Goal: Communication & Community: Share content

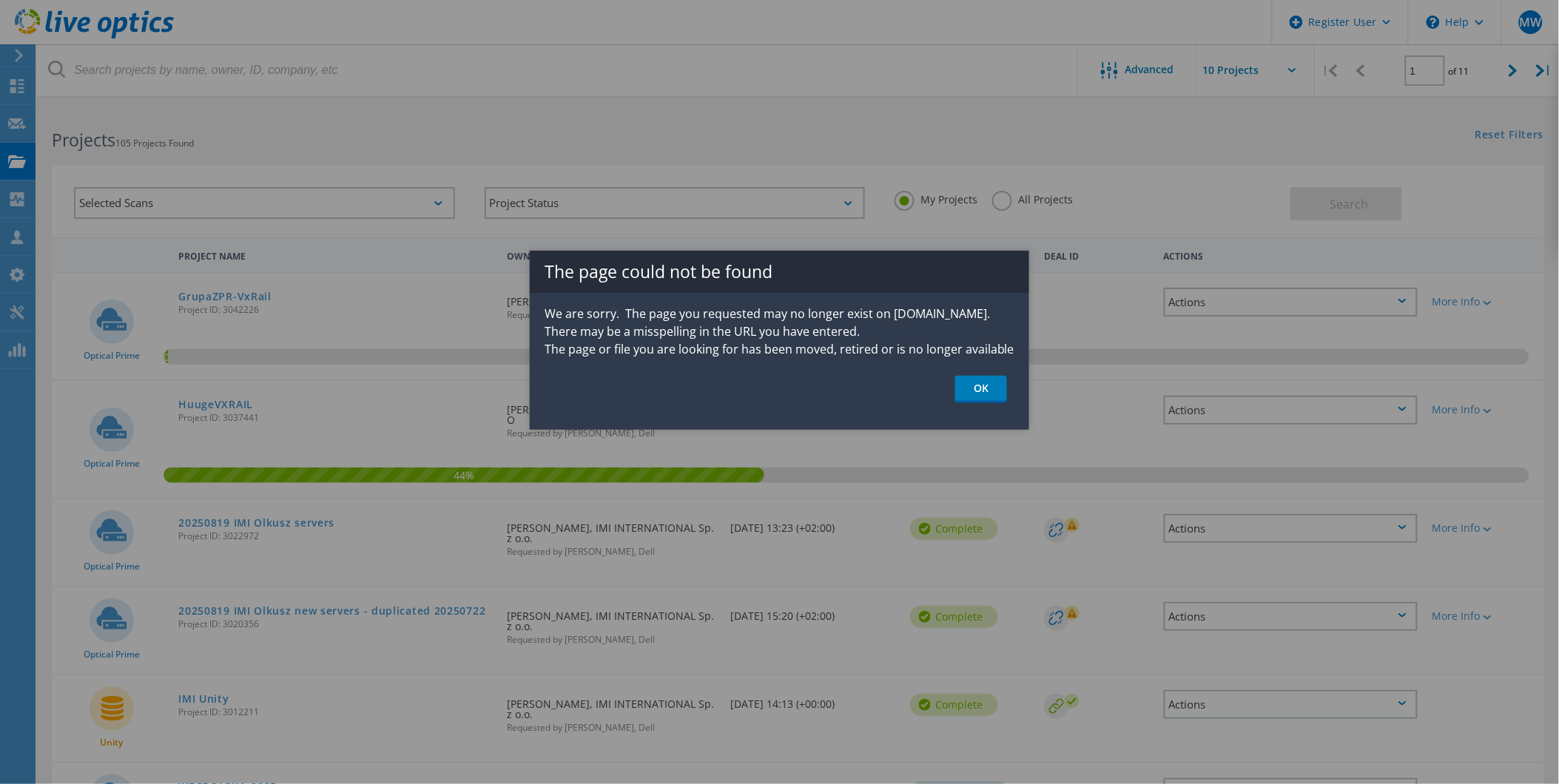
drag, startPoint x: 974, startPoint y: 396, endPoint x: 493, endPoint y: 345, distance: 483.7
click at [974, 396] on link "OK" at bounding box center [980, 389] width 52 height 27
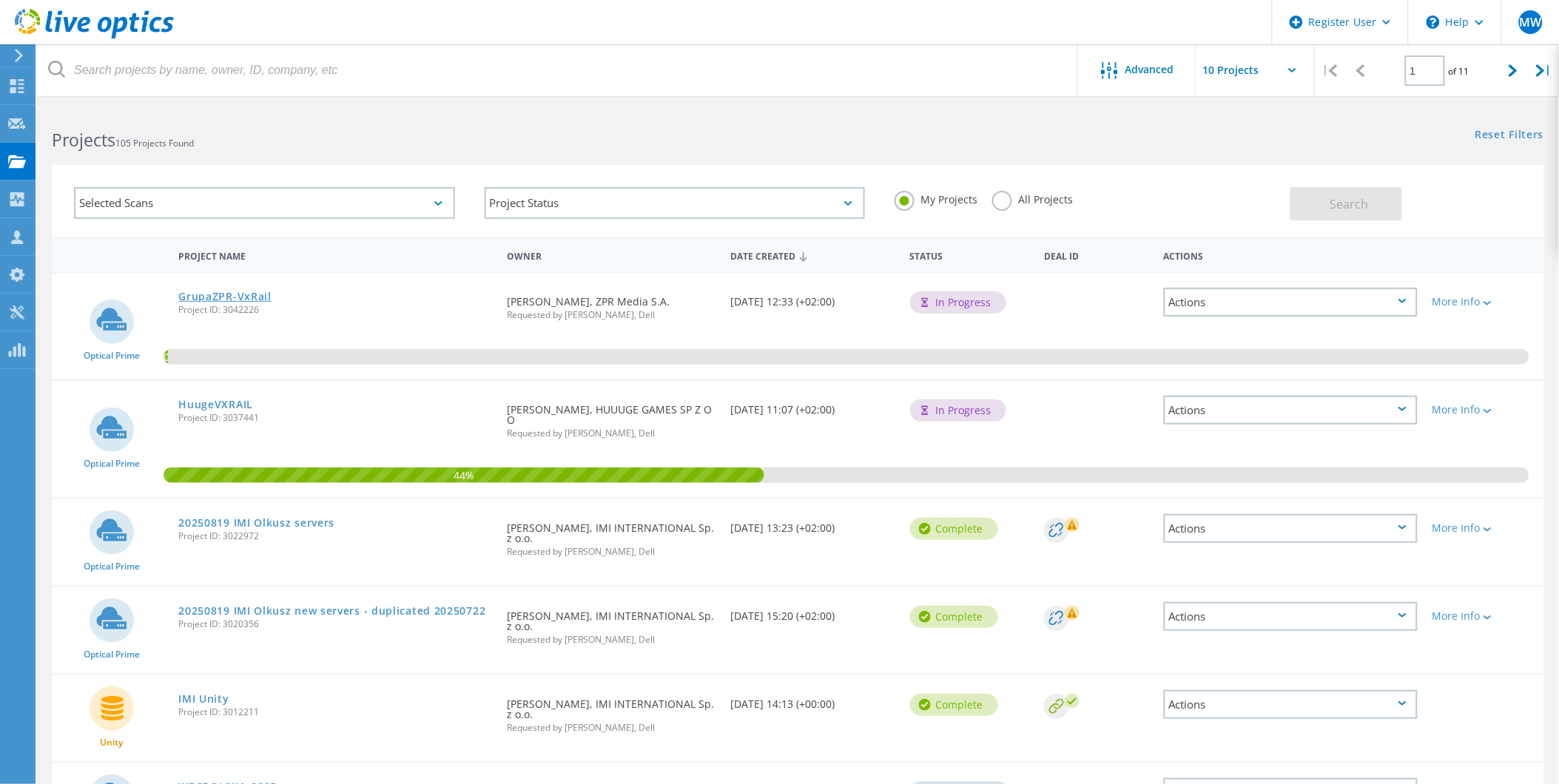
click at [232, 291] on link "GrupaZPR-VxRail" at bounding box center [225, 296] width 93 height 10
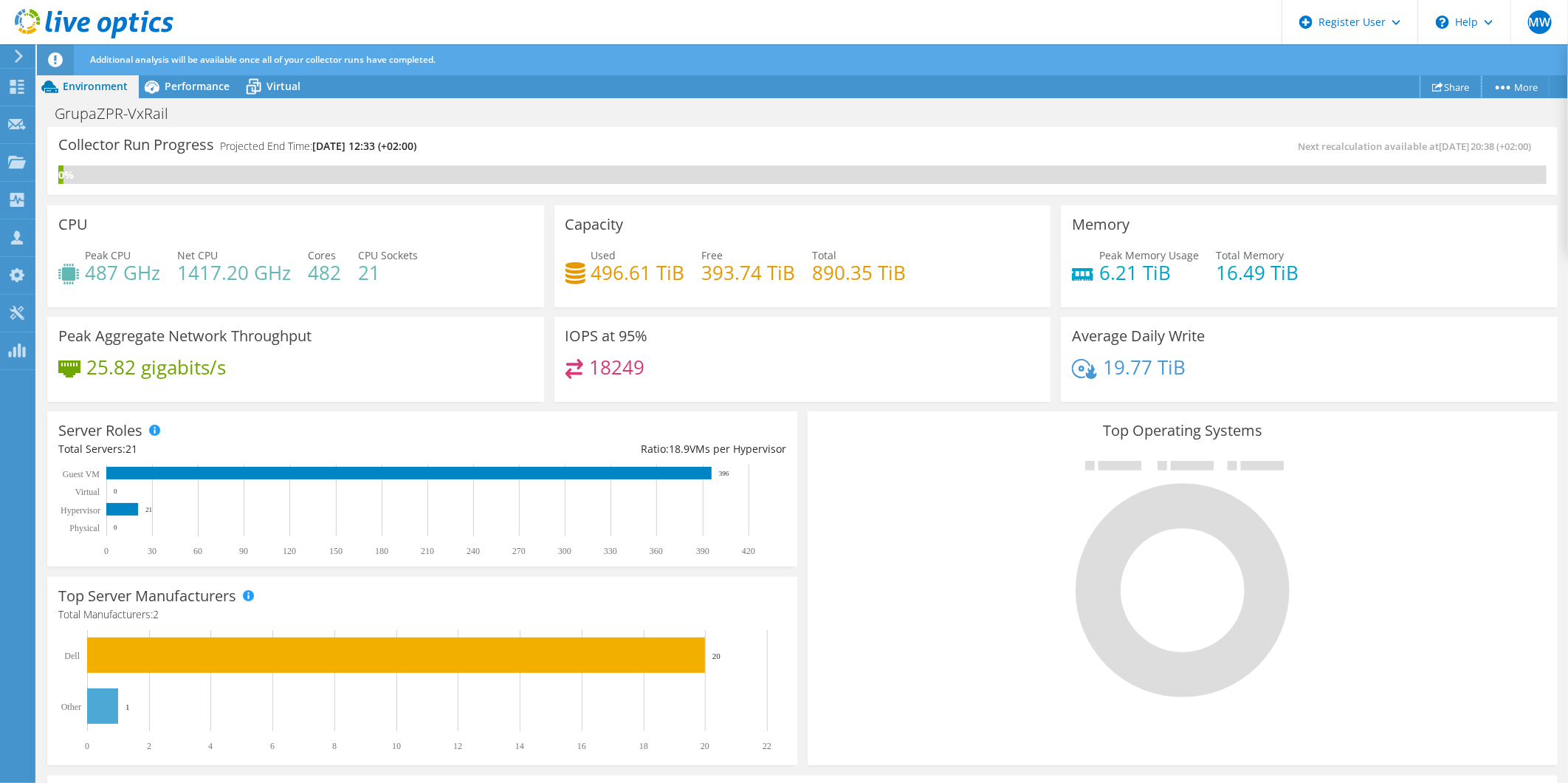
click at [1442, 87] on link "Share" at bounding box center [1451, 87] width 61 height 23
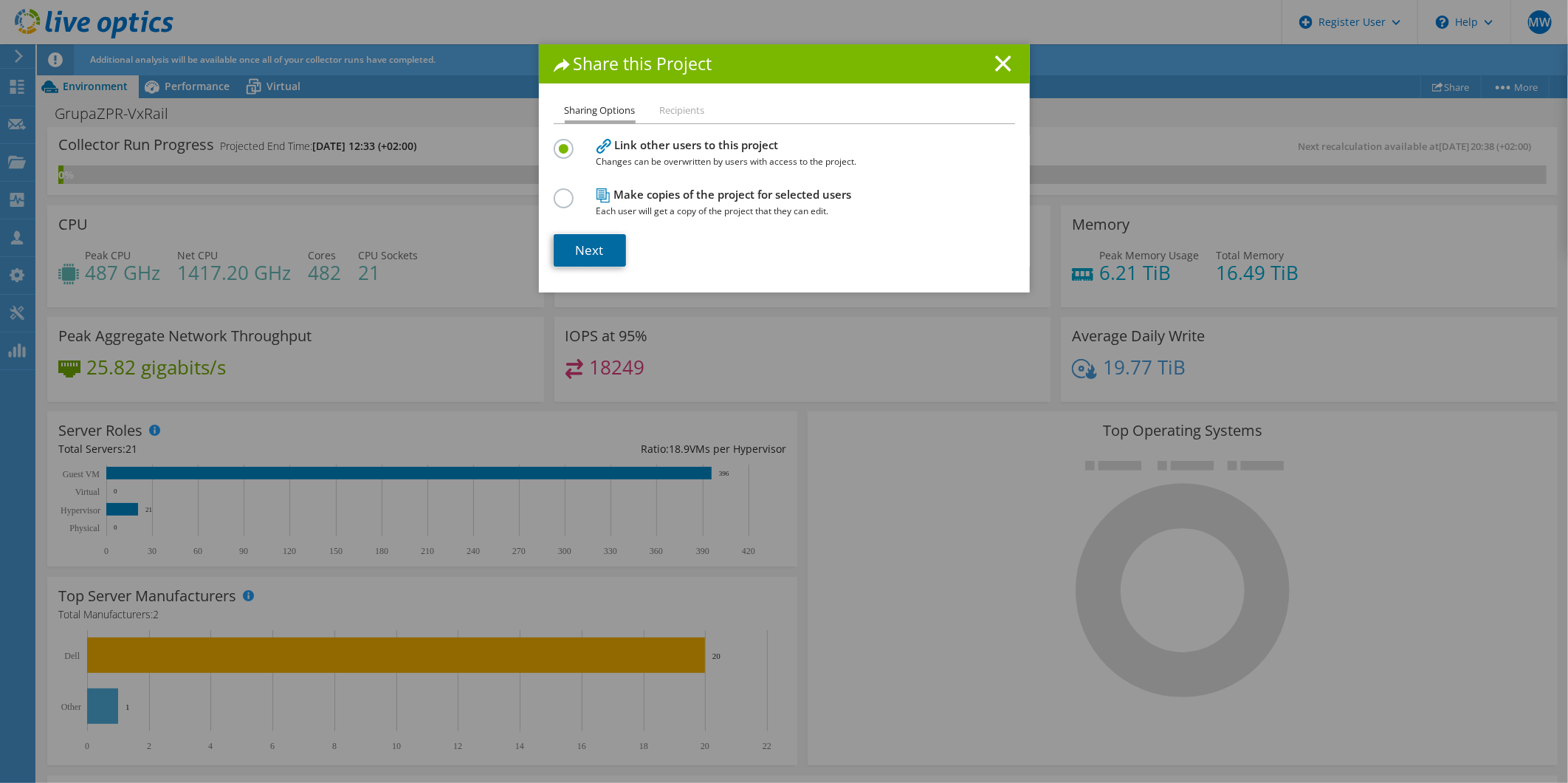
click at [578, 253] on link "Next" at bounding box center [589, 250] width 72 height 32
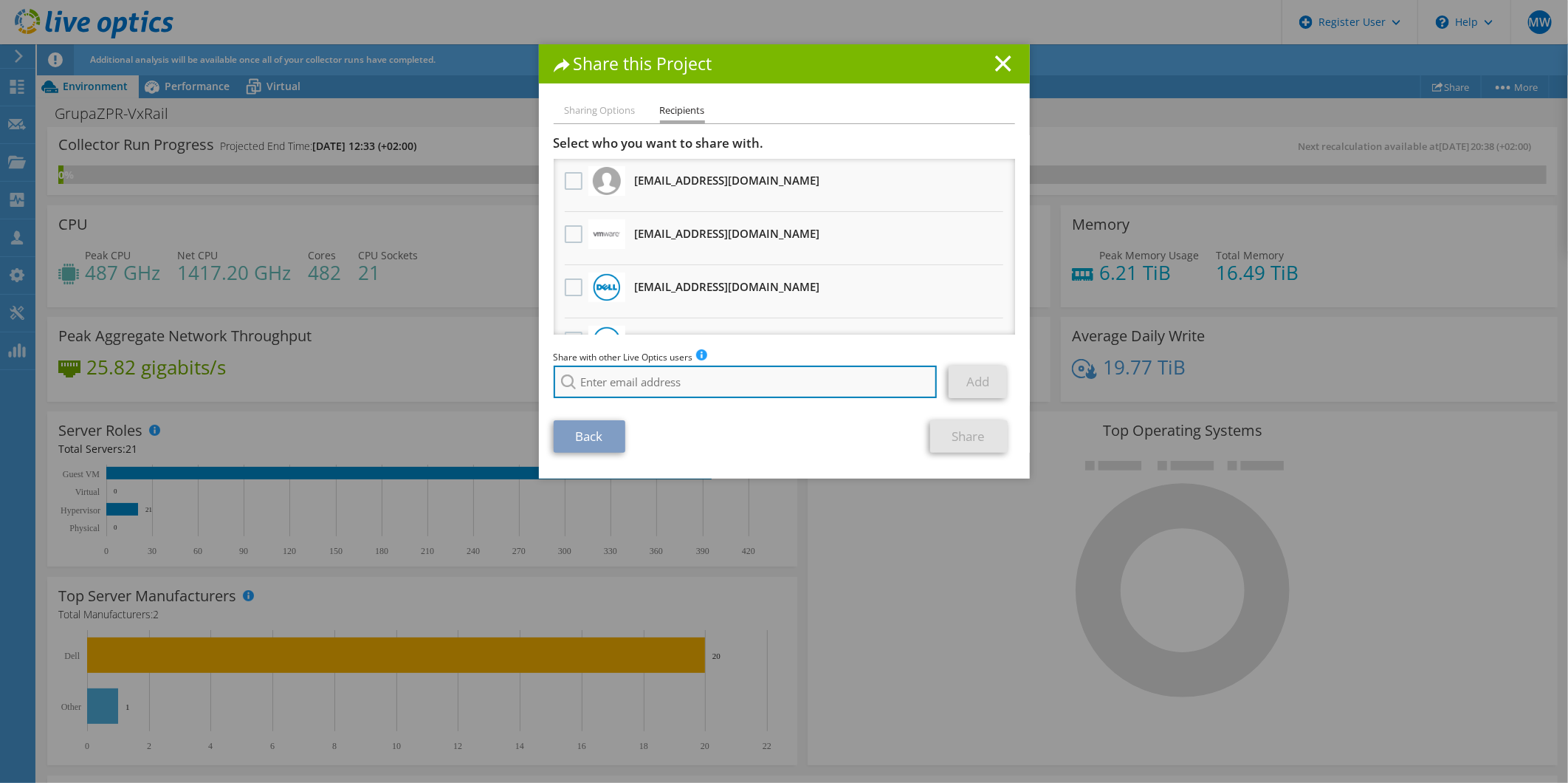
click at [624, 382] on input "search" at bounding box center [745, 382] width 384 height 32
paste input "tdymek@grupazpr.pl"
type input "tdymek@grupazpr.pl"
click at [974, 378] on link "Add" at bounding box center [978, 382] width 59 height 32
click at [999, 60] on line at bounding box center [1003, 63] width 14 height 14
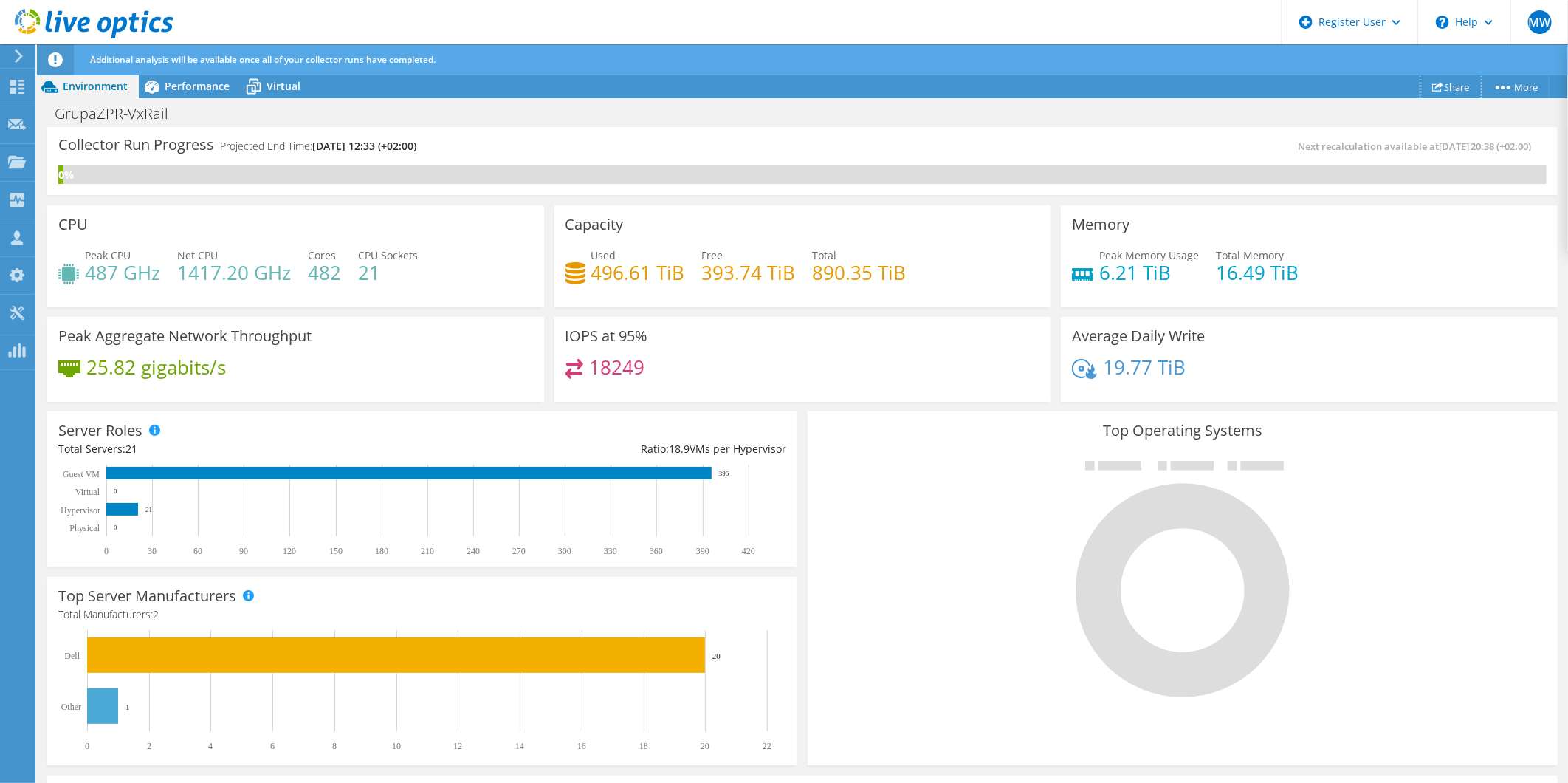
click at [1453, 88] on link "Share" at bounding box center [1451, 87] width 61 height 23
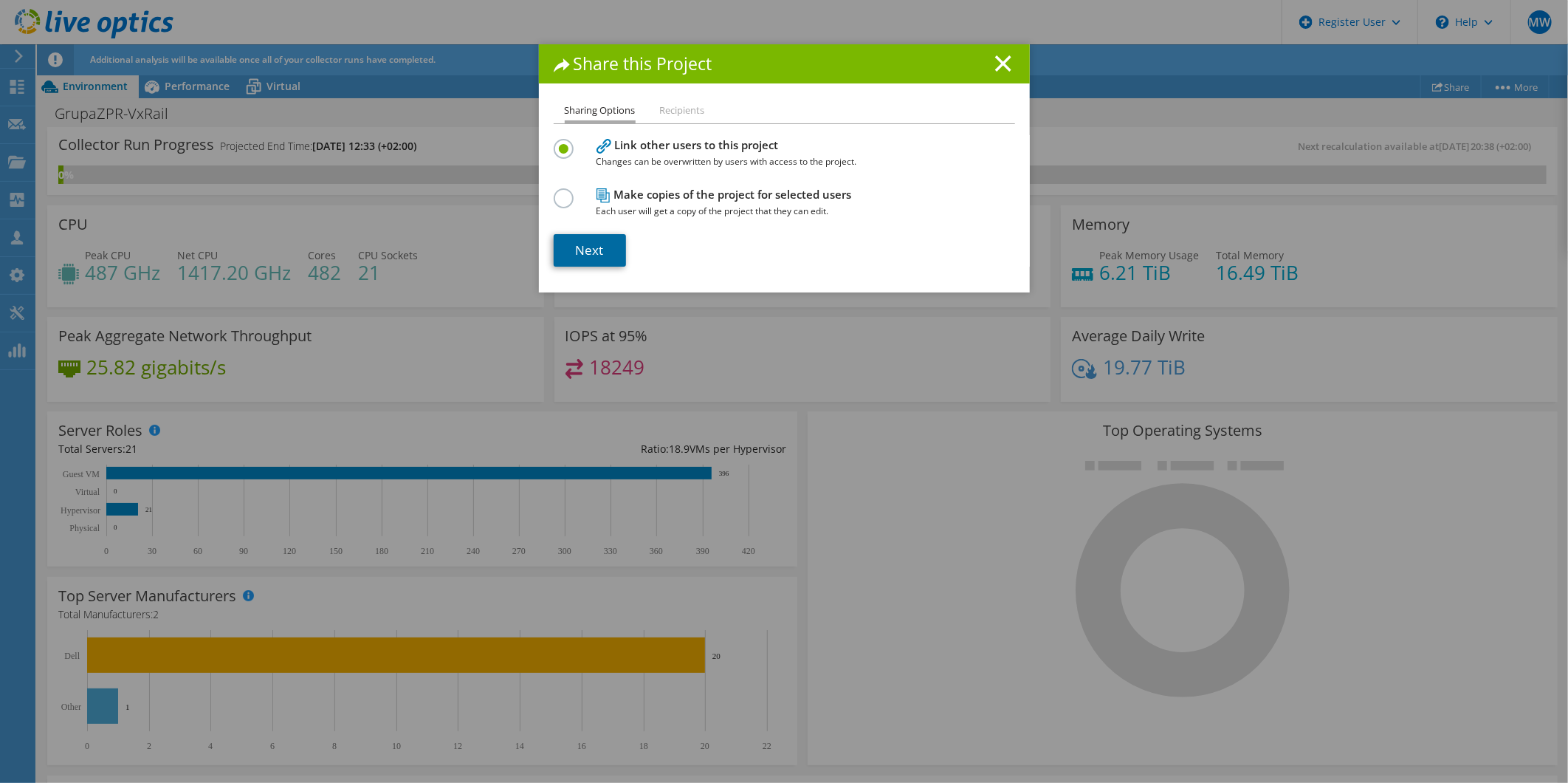
click at [566, 254] on link "Next" at bounding box center [589, 250] width 72 height 32
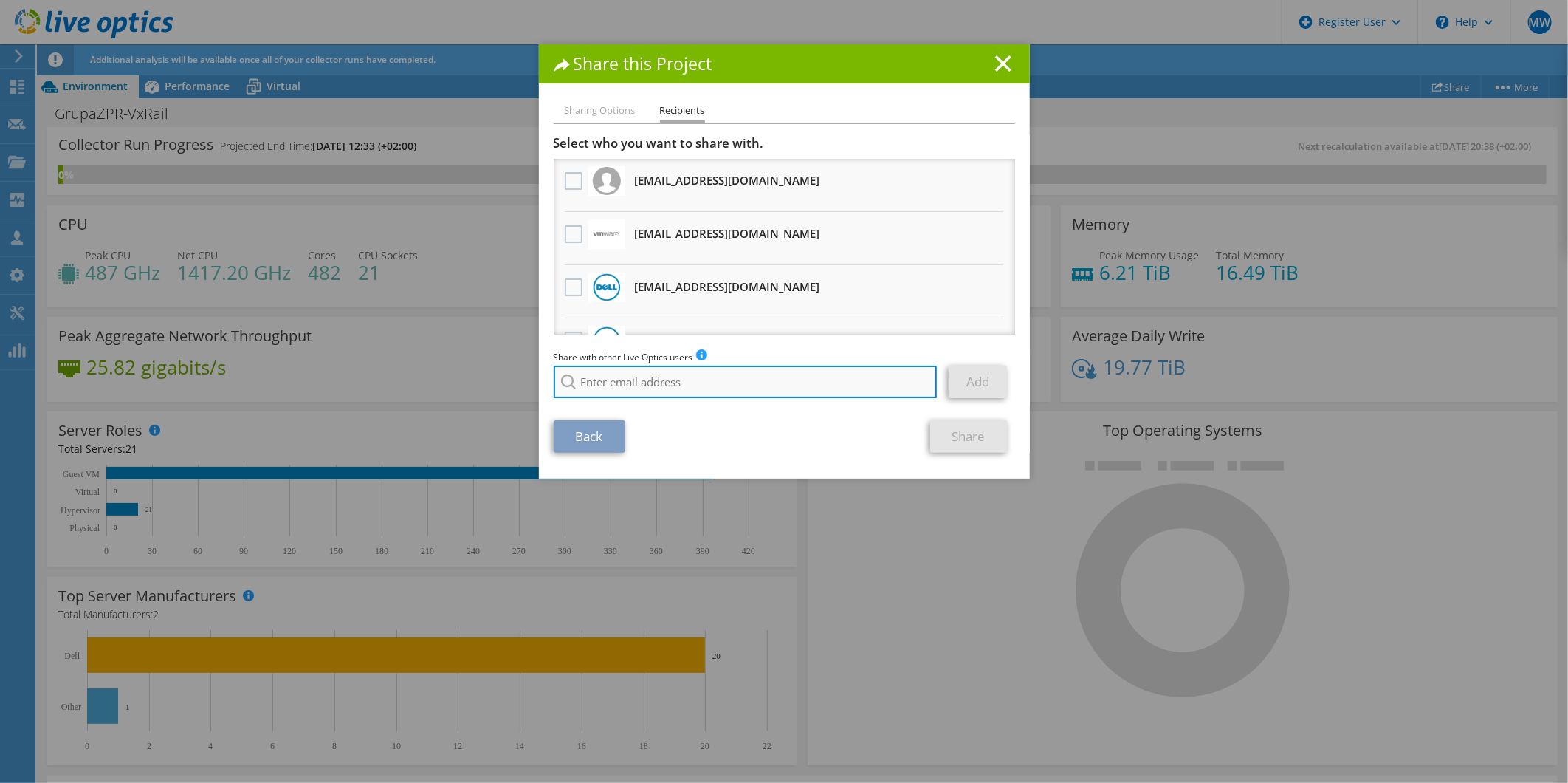
click at [576, 389] on input "search" at bounding box center [745, 382] width 384 height 32
paste input "[EMAIL_ADDRESS][DOMAIN_NAME]"
type input "[EMAIL_ADDRESS][DOMAIN_NAME]"
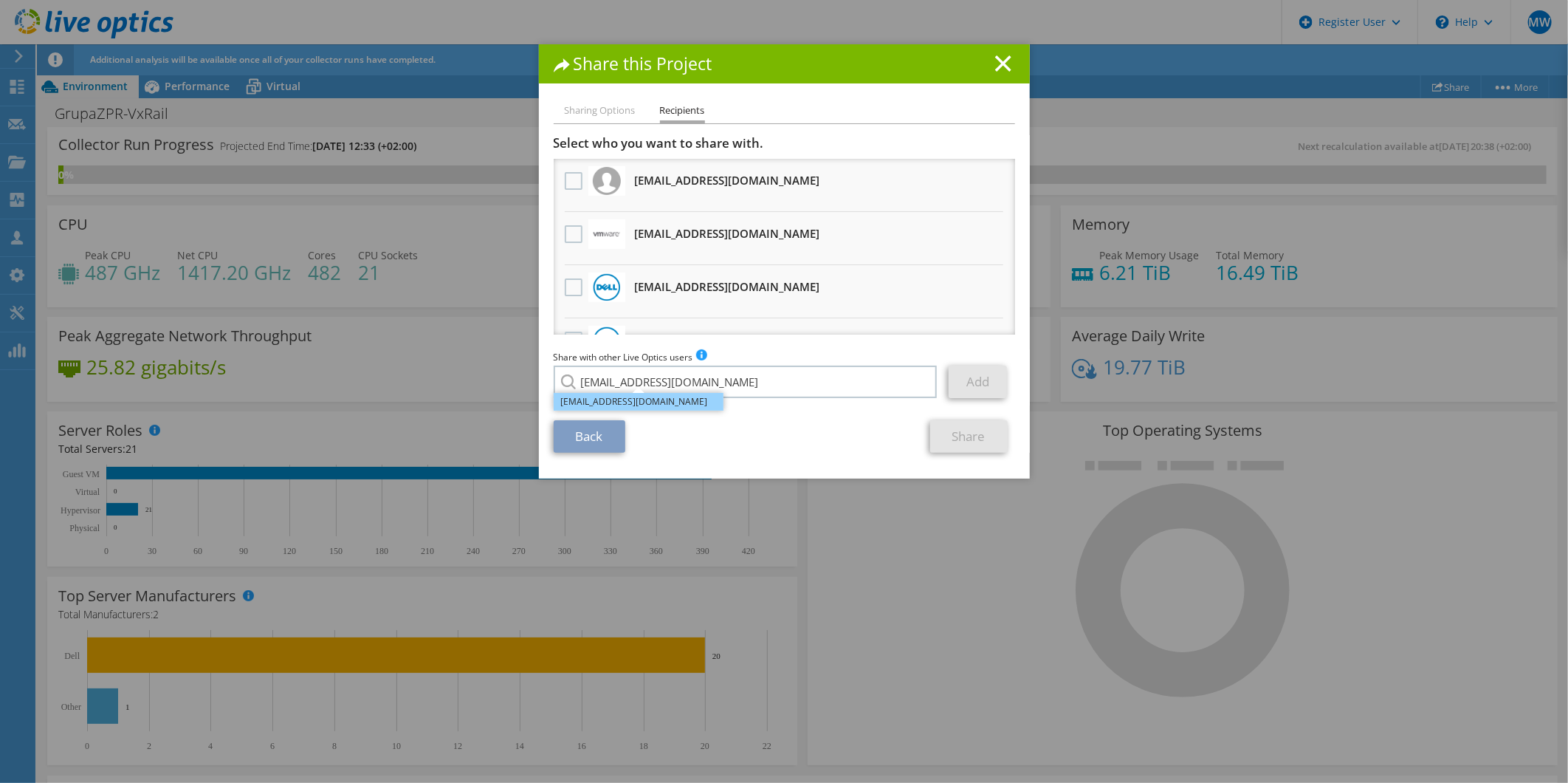
click at [625, 404] on li "[EMAIL_ADDRESS][DOMAIN_NAME]" at bounding box center [639, 401] width 170 height 18
click at [954, 383] on link "Add" at bounding box center [978, 382] width 59 height 32
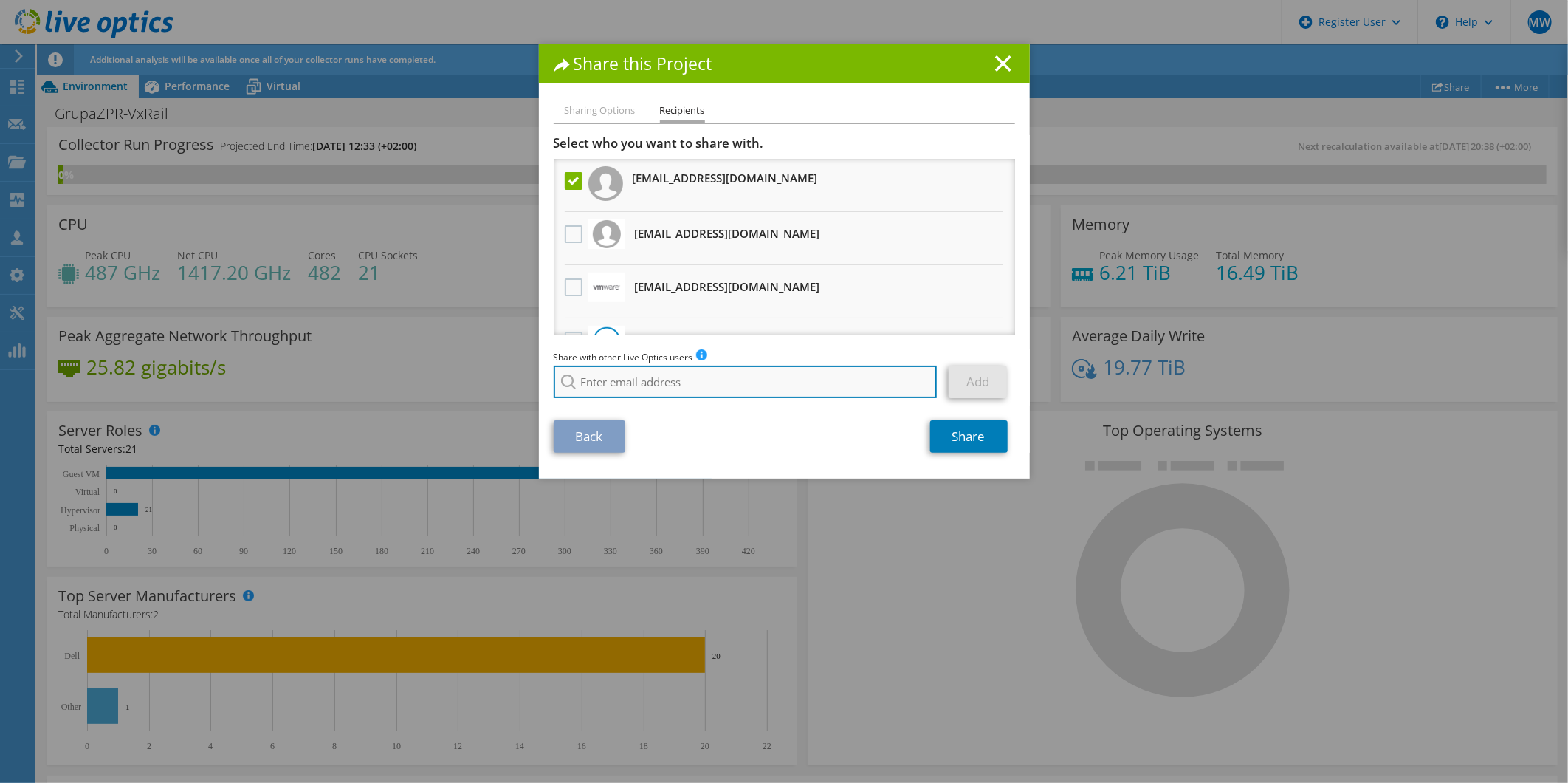
drag, startPoint x: 614, startPoint y: 378, endPoint x: 641, endPoint y: 385, distance: 27.9
click at [614, 378] on input "search" at bounding box center [745, 382] width 384 height 32
paste input "tdymek@grupazpr.pl"
type input "tdymek@grupazpr.pl"
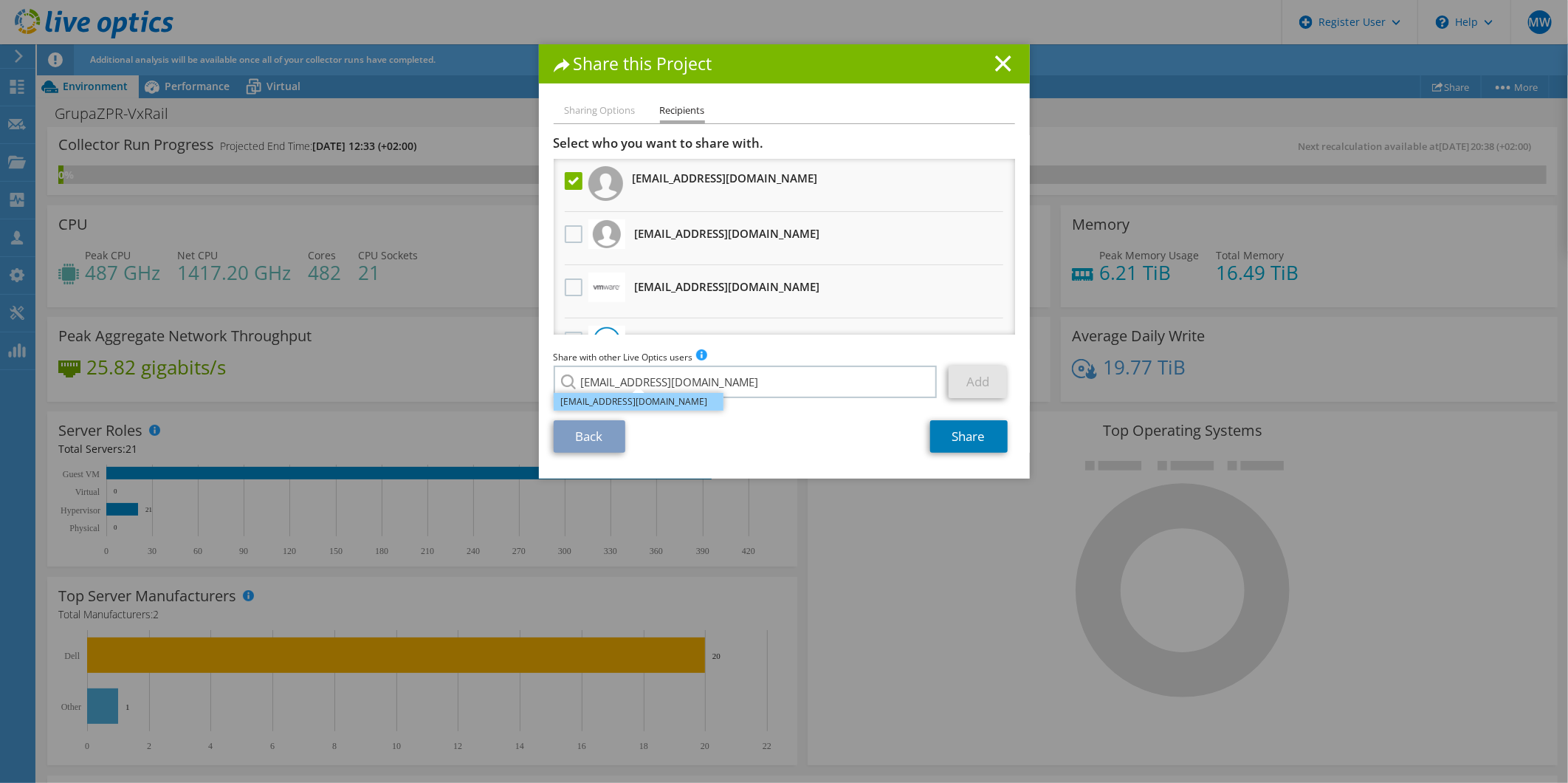
click at [648, 405] on li "tdymek@grupazpr.pl" at bounding box center [639, 401] width 170 height 18
click at [968, 385] on link "Add" at bounding box center [978, 382] width 59 height 32
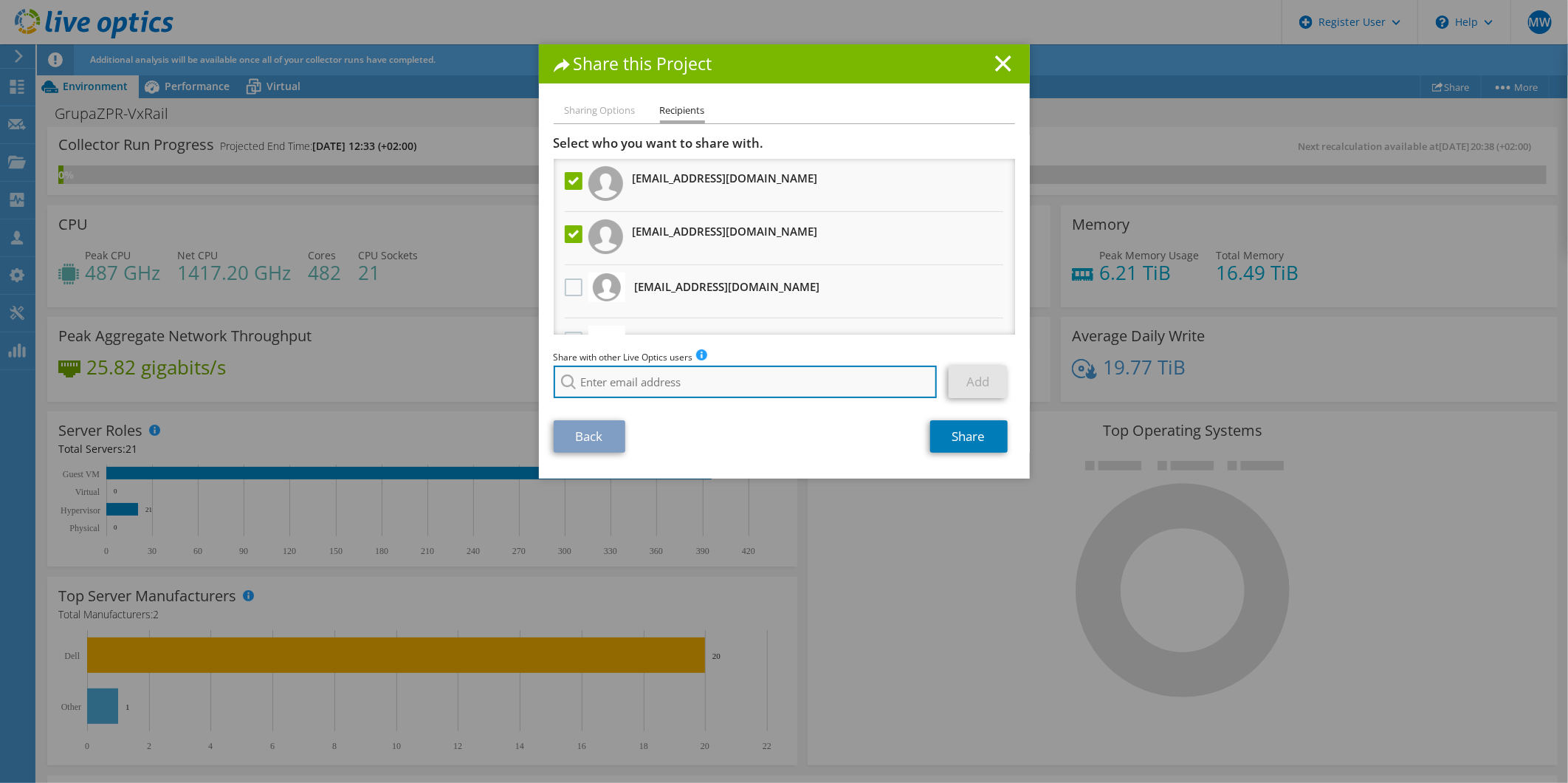
click at [673, 391] on input "search" at bounding box center [745, 382] width 384 height 32
paste input "jrosinski@grupazpr.pl"
type input "jrosinski@grupazpr.pl"
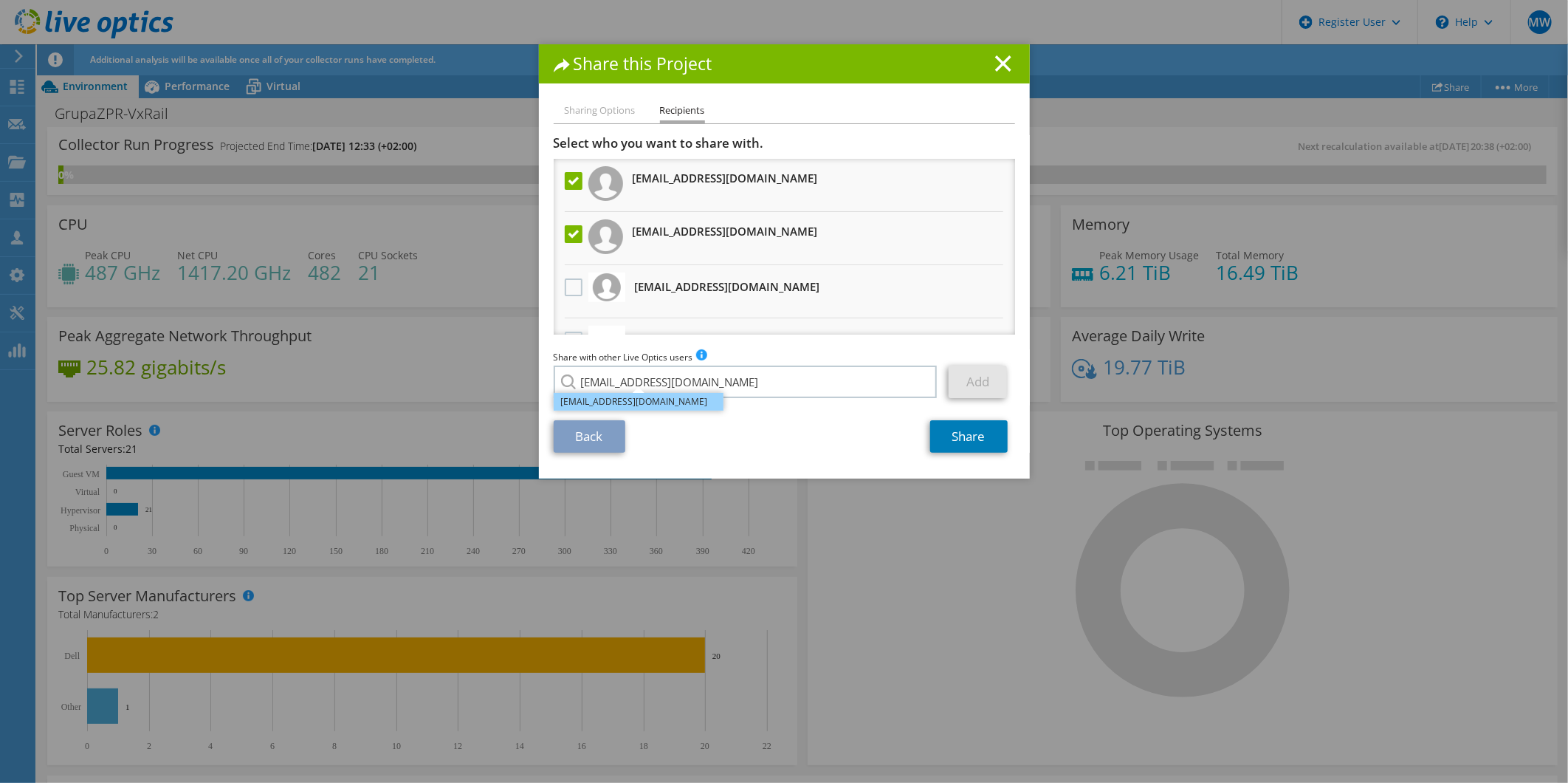
click at [669, 402] on li "jrosinski@grupazpr.pl" at bounding box center [639, 401] width 170 height 18
click at [970, 385] on link "Add" at bounding box center [978, 382] width 59 height 32
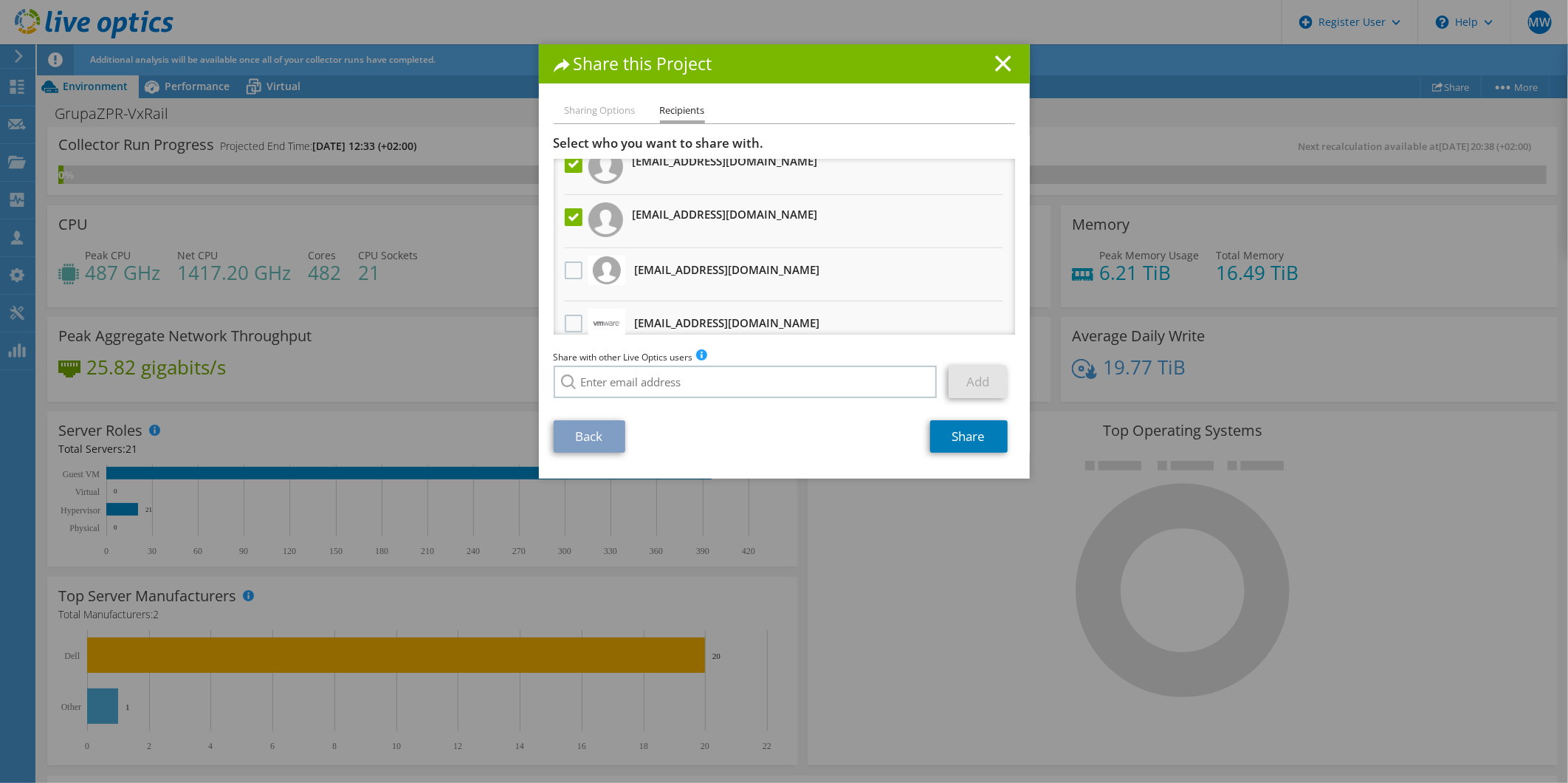
scroll to position [82, 0]
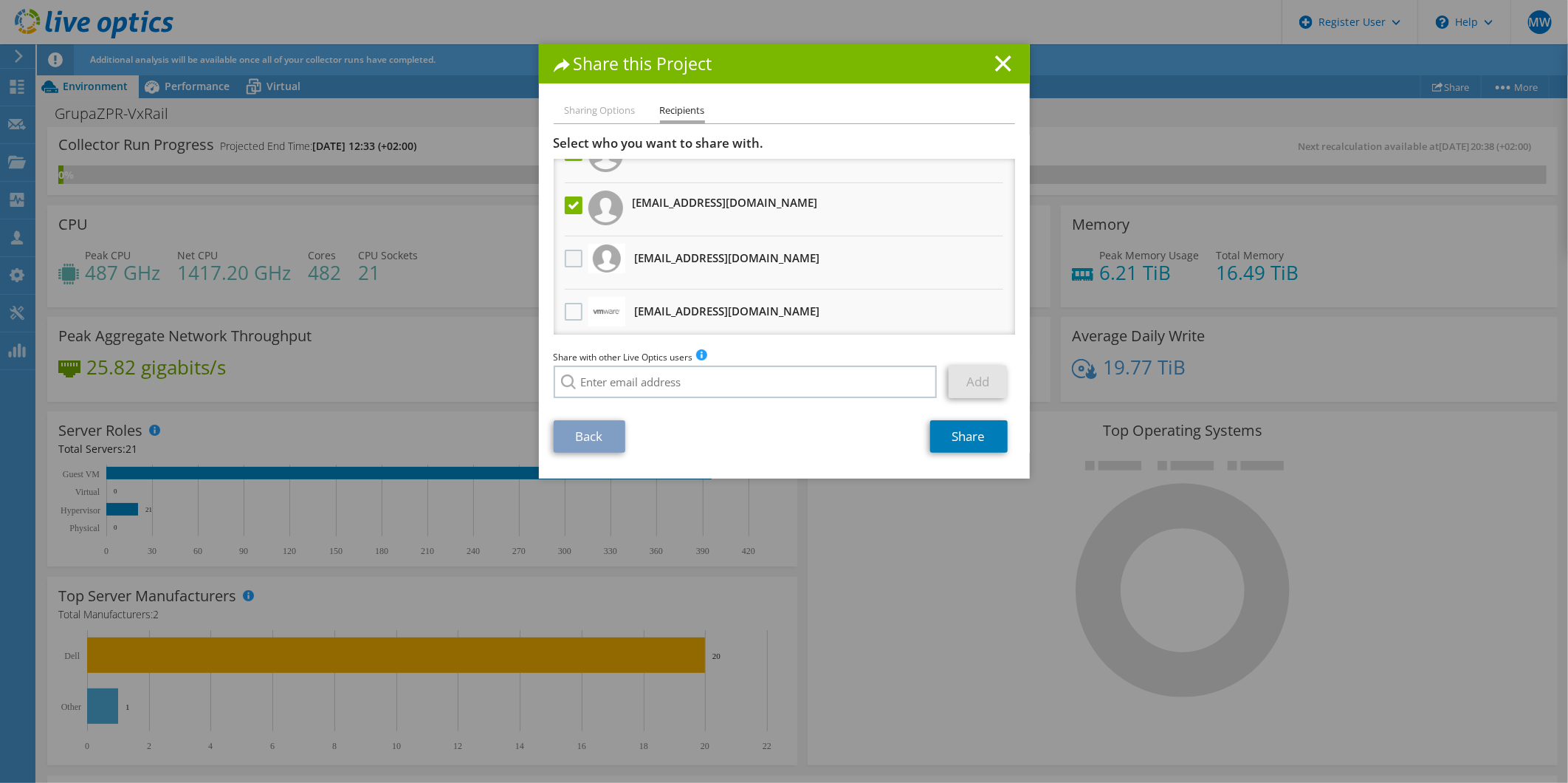
click at [565, 257] on label at bounding box center [575, 258] width 21 height 18
click at [0, 0] on input "checkbox" at bounding box center [0, 0] width 0 height 0
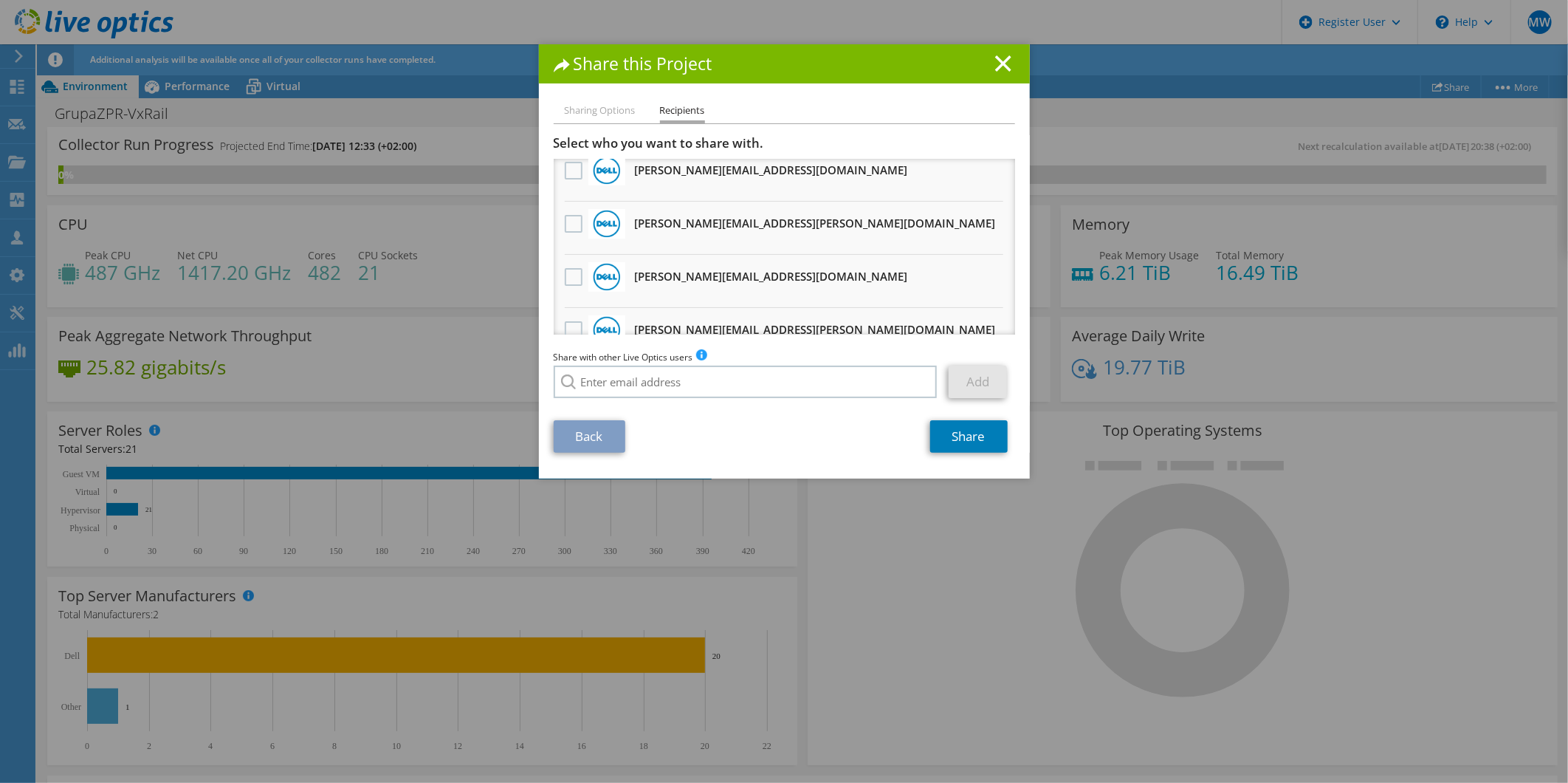
scroll to position [808, 0]
click at [963, 433] on link "Share" at bounding box center [968, 436] width 77 height 32
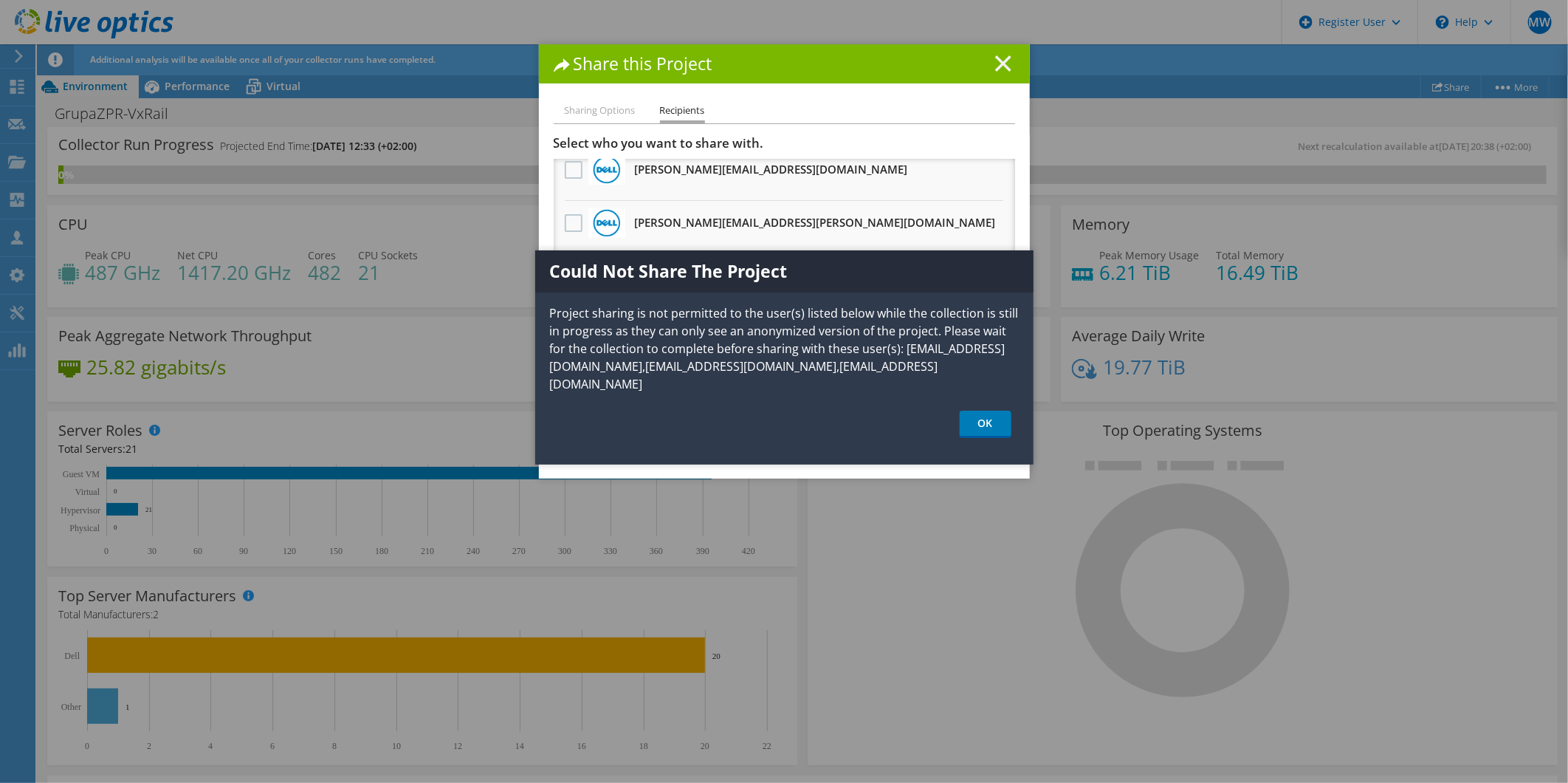
click at [996, 57] on icon at bounding box center [1003, 63] width 16 height 16
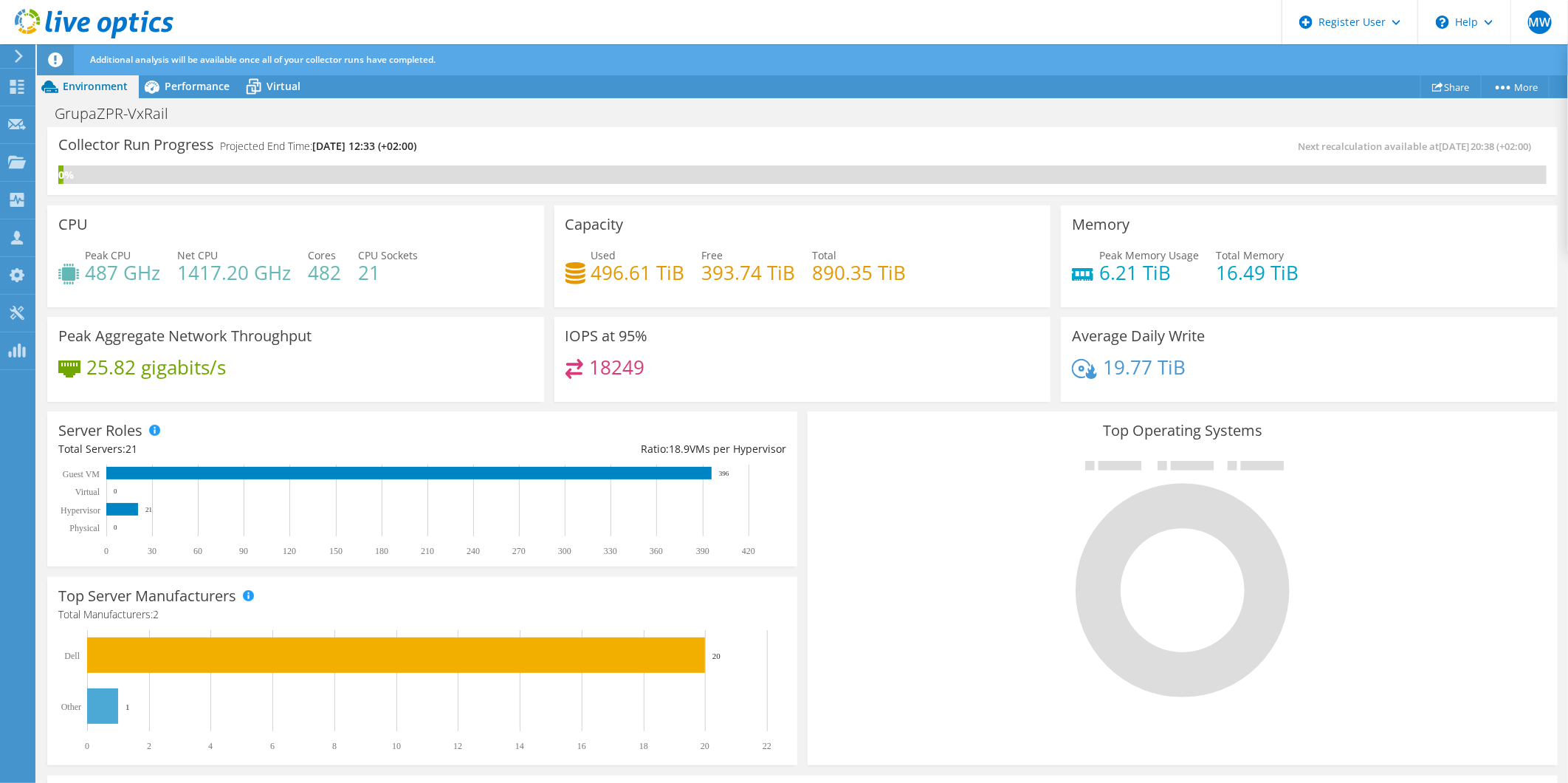
drag, startPoint x: 469, startPoint y: 146, endPoint x: 316, endPoint y: 146, distance: 153.0
click at [316, 146] on div "Collector Run Progress Projected End Time: 09/12/2025, 12:33 (+02:00)" at bounding box center [431, 152] width 745 height 27
copy span "09/12/2025, 12:33 (+02:00)"
click at [451, 148] on div "Collector Run Progress Projected End Time: 09/12/2025, 12:33 (+02:00)" at bounding box center [431, 152] width 745 height 27
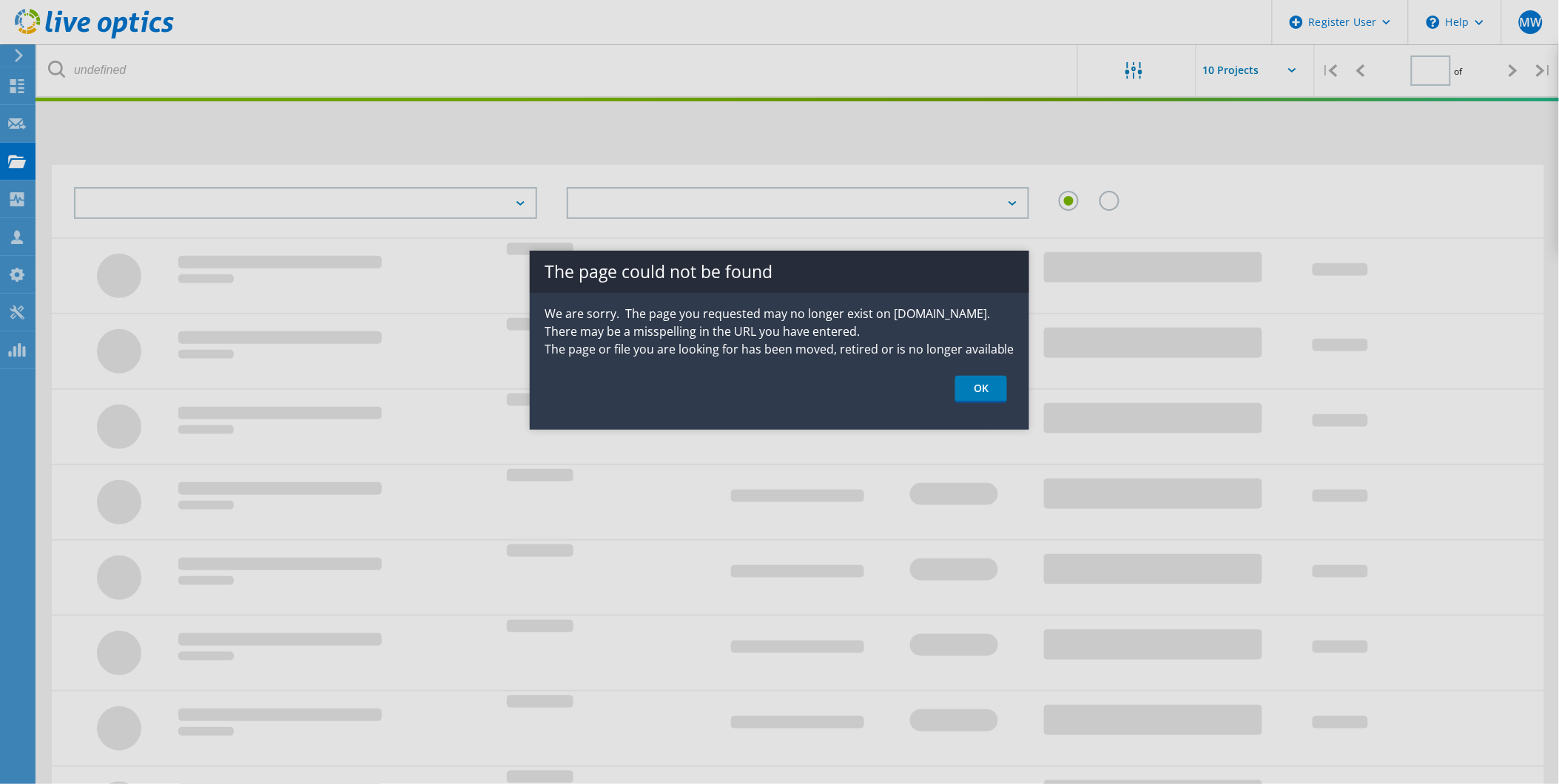
type input "1"
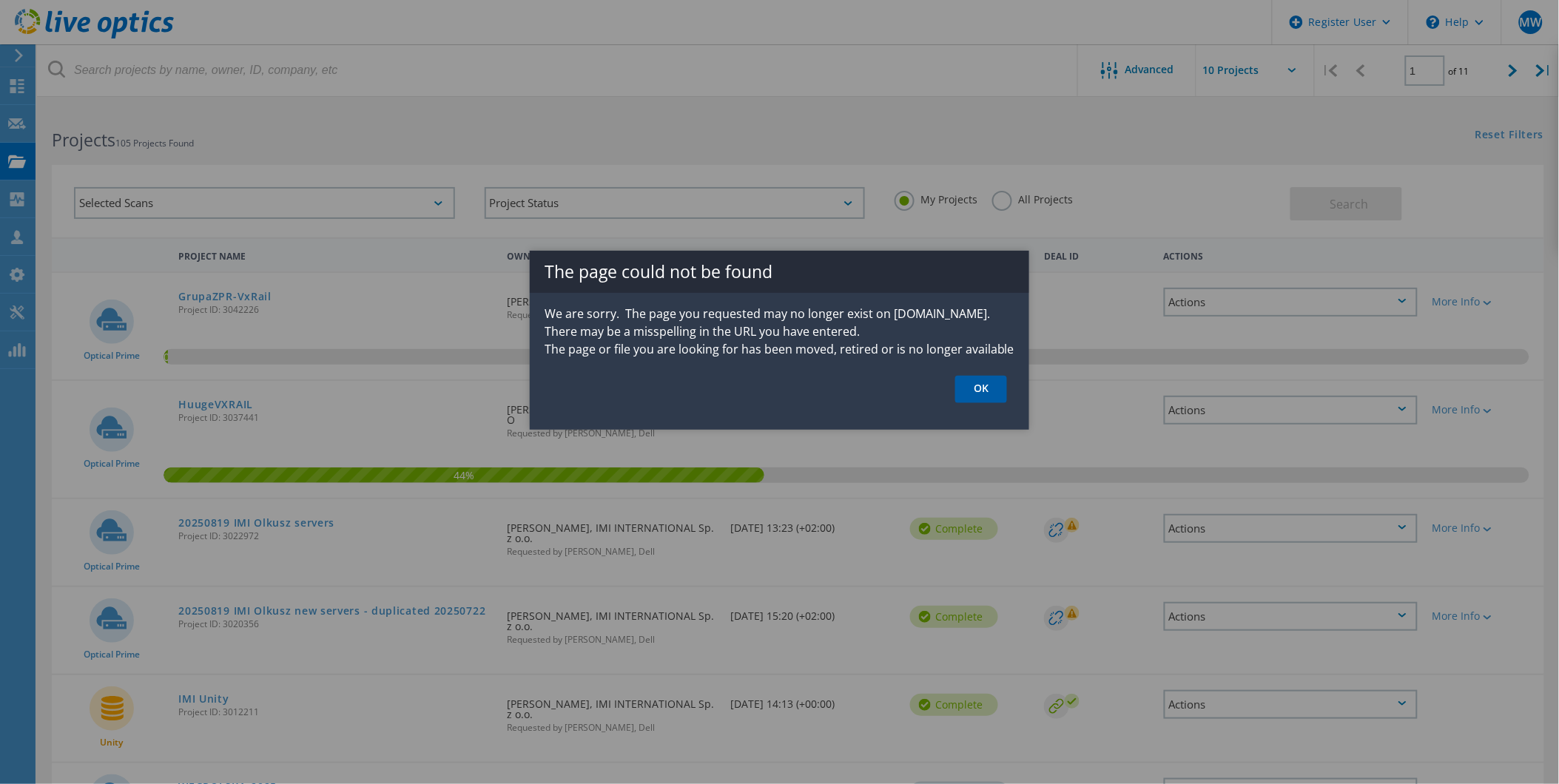
click at [980, 381] on link "OK" at bounding box center [980, 389] width 52 height 27
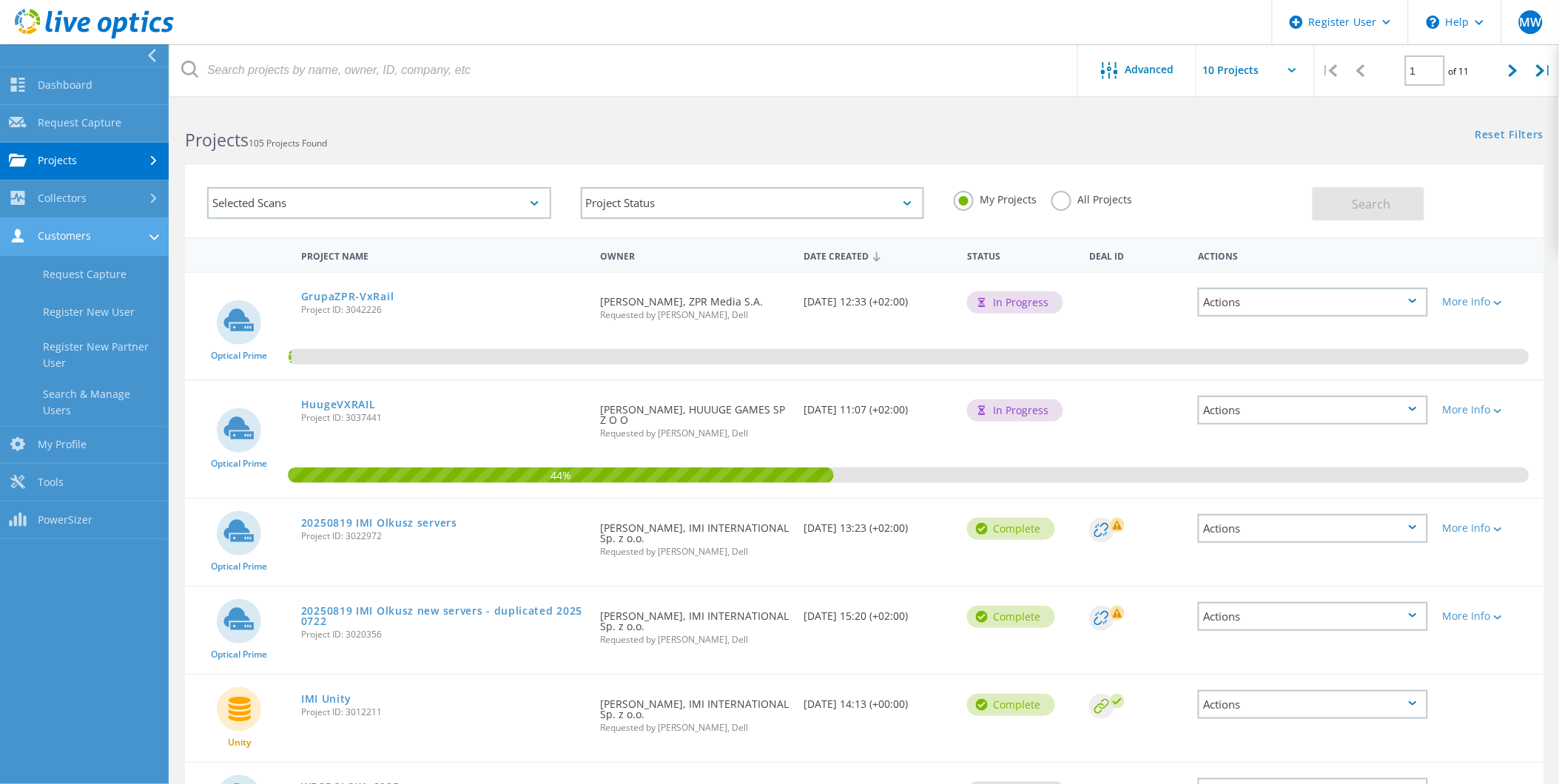
click at [97, 234] on link "Customers" at bounding box center [84, 237] width 169 height 37
click at [99, 234] on link "Customers" at bounding box center [84, 237] width 169 height 37
click at [102, 306] on link "Register New User" at bounding box center [84, 313] width 169 height 37
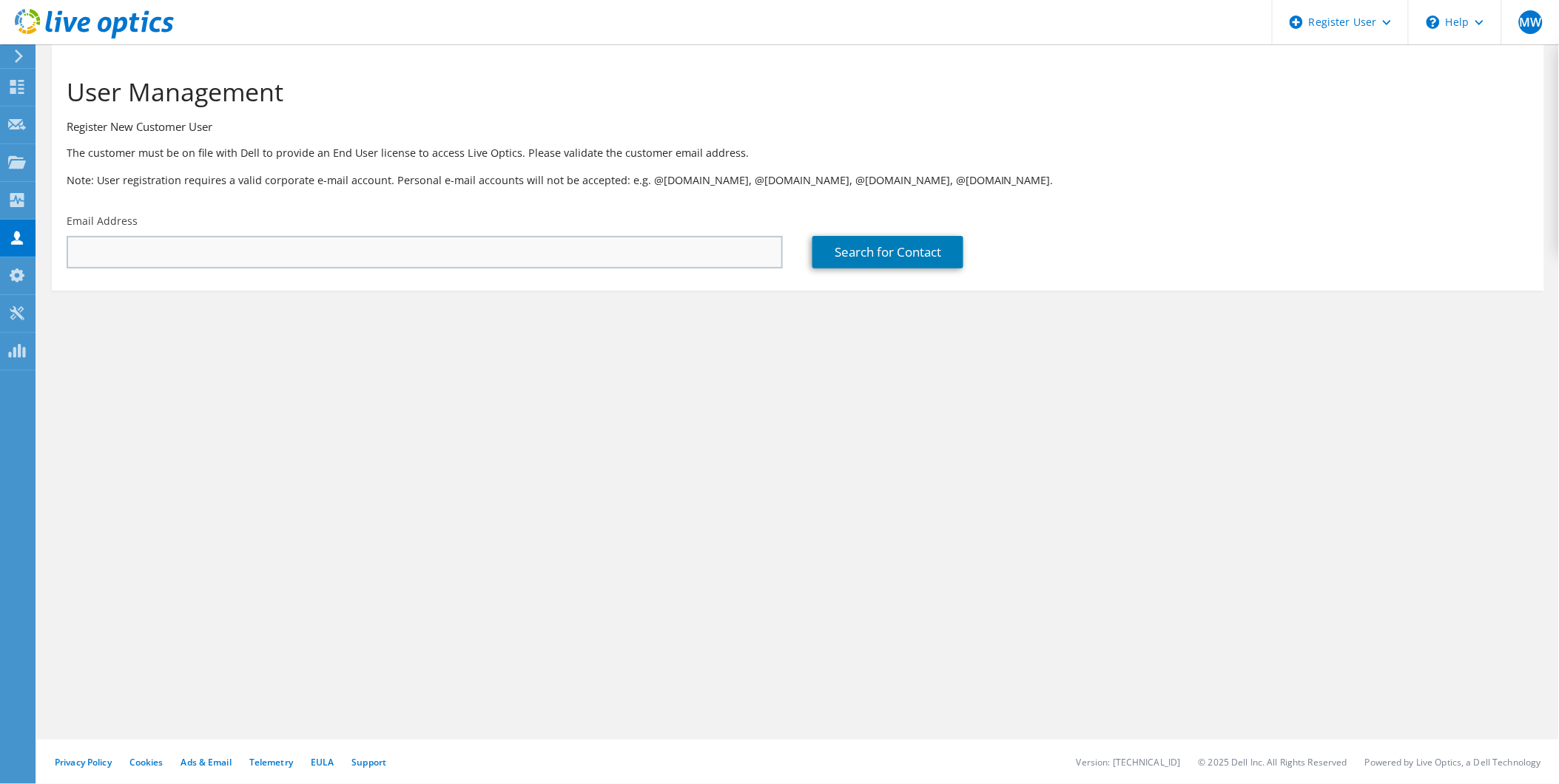
click at [329, 235] on div "Email Address" at bounding box center [425, 241] width 746 height 70
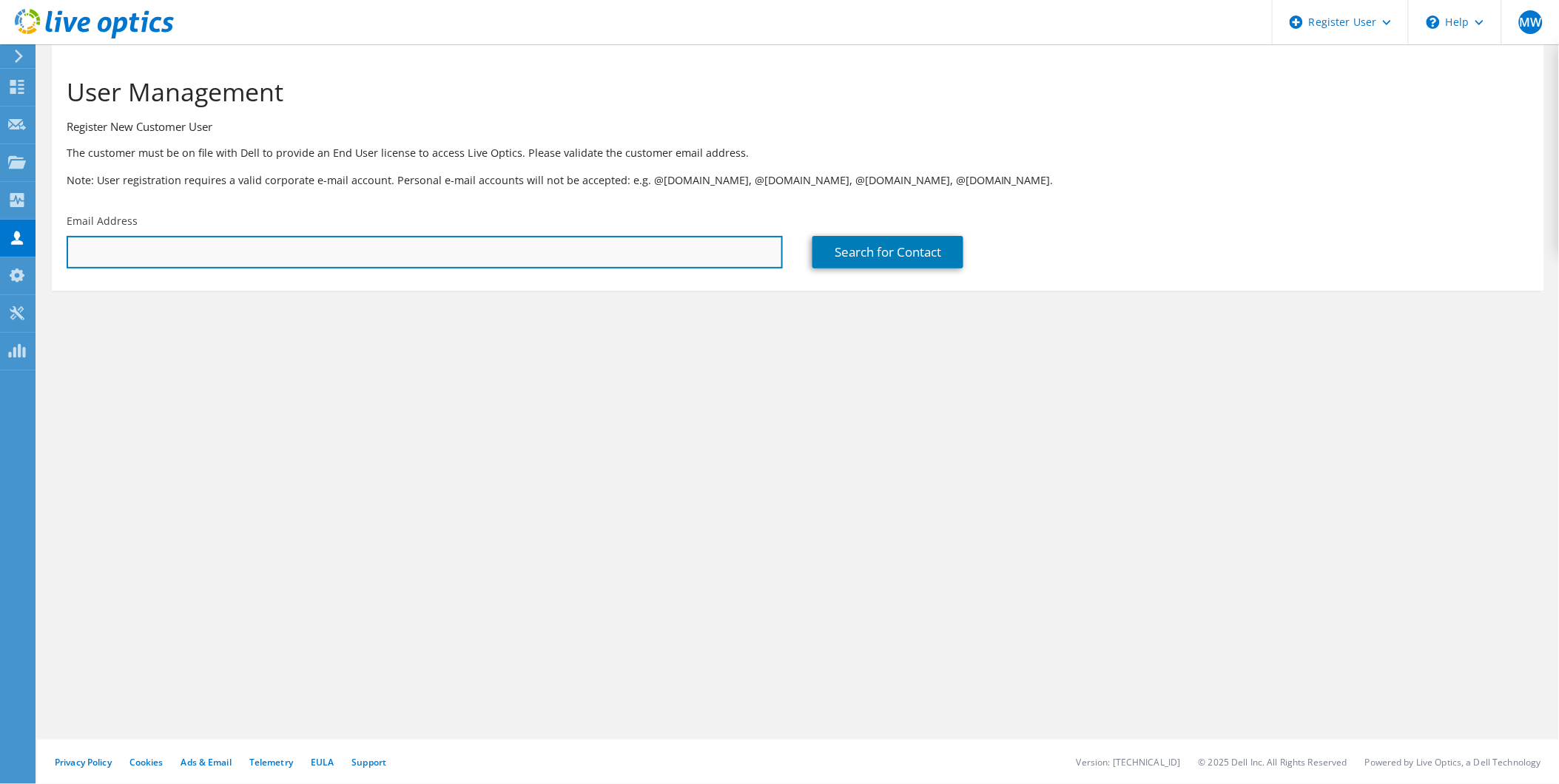
click at [329, 254] on input "text" at bounding box center [424, 252] width 716 height 32
paste input "[EMAIL_ADDRESS][DOMAIN_NAME]"
type input "[EMAIL_ADDRESS][DOMAIN_NAME]"
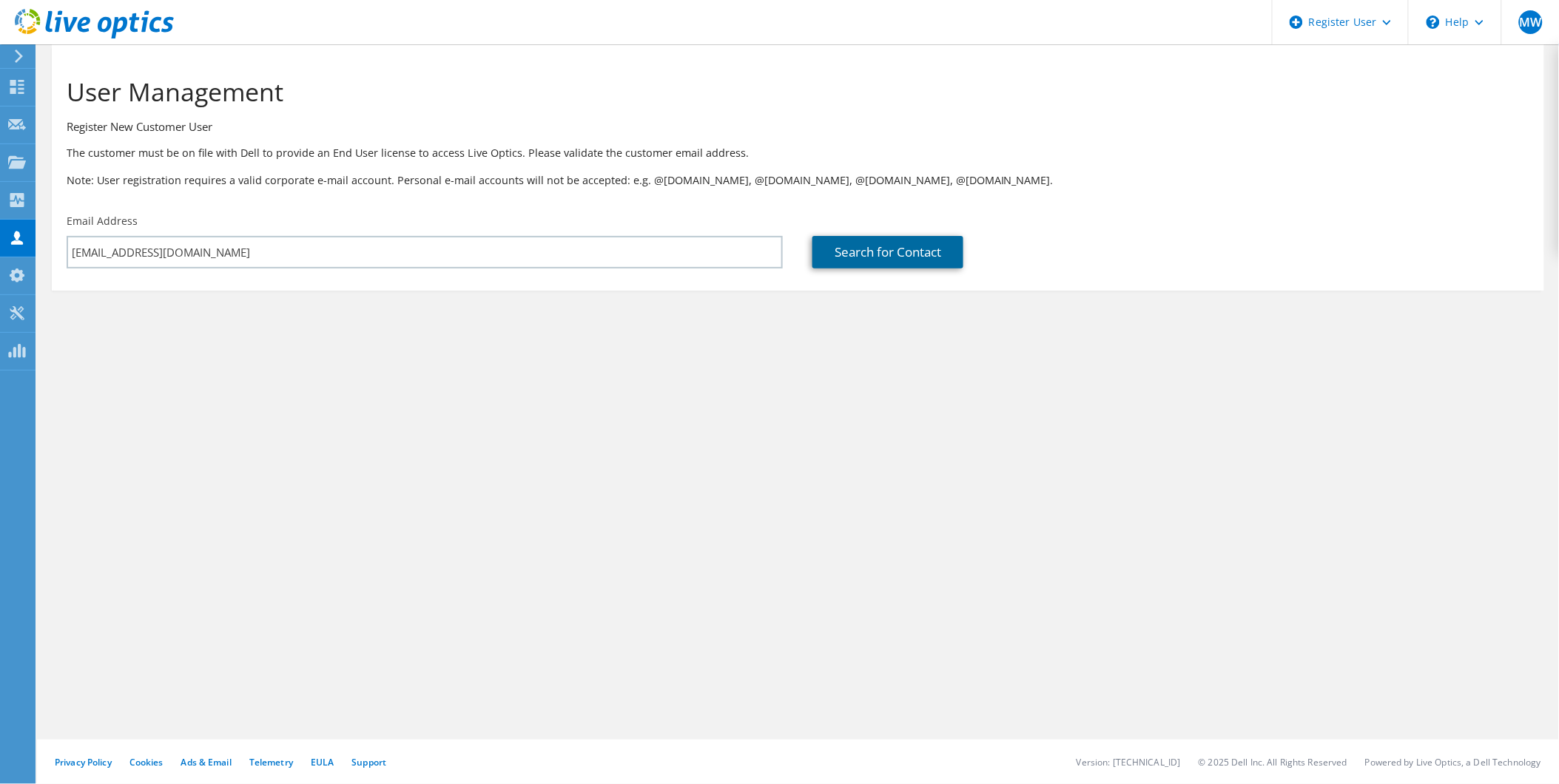
click at [873, 256] on link "Search for Contact" at bounding box center [888, 252] width 151 height 32
type input "ZJEDNOCZONE PRZEDSIĘBIORSTWA ROZRYWKOWE S.A"
type input "Tomsz"
type input "Dymek"
type input "Poland"
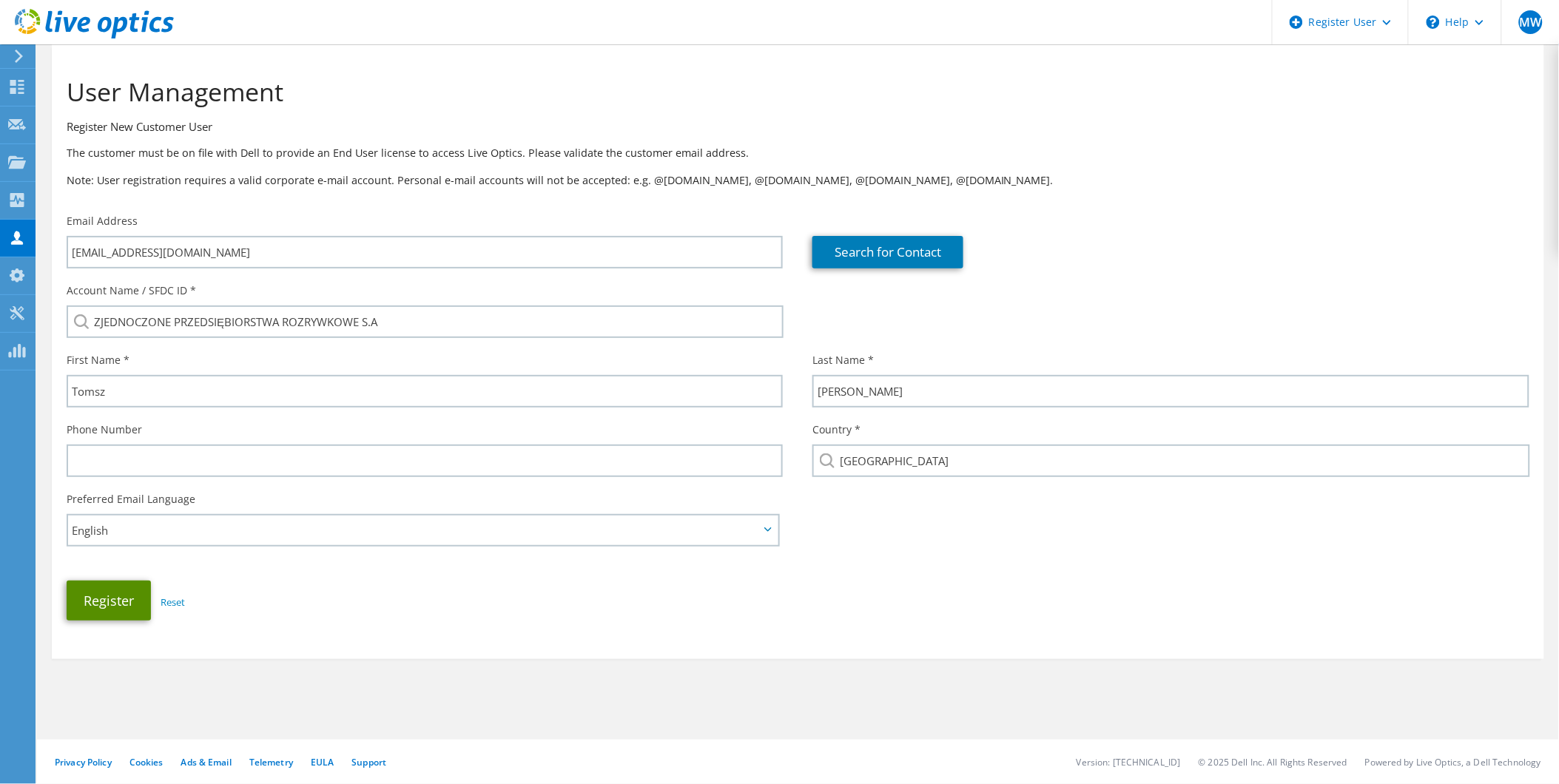
click at [116, 589] on button "Register" at bounding box center [108, 600] width 84 height 40
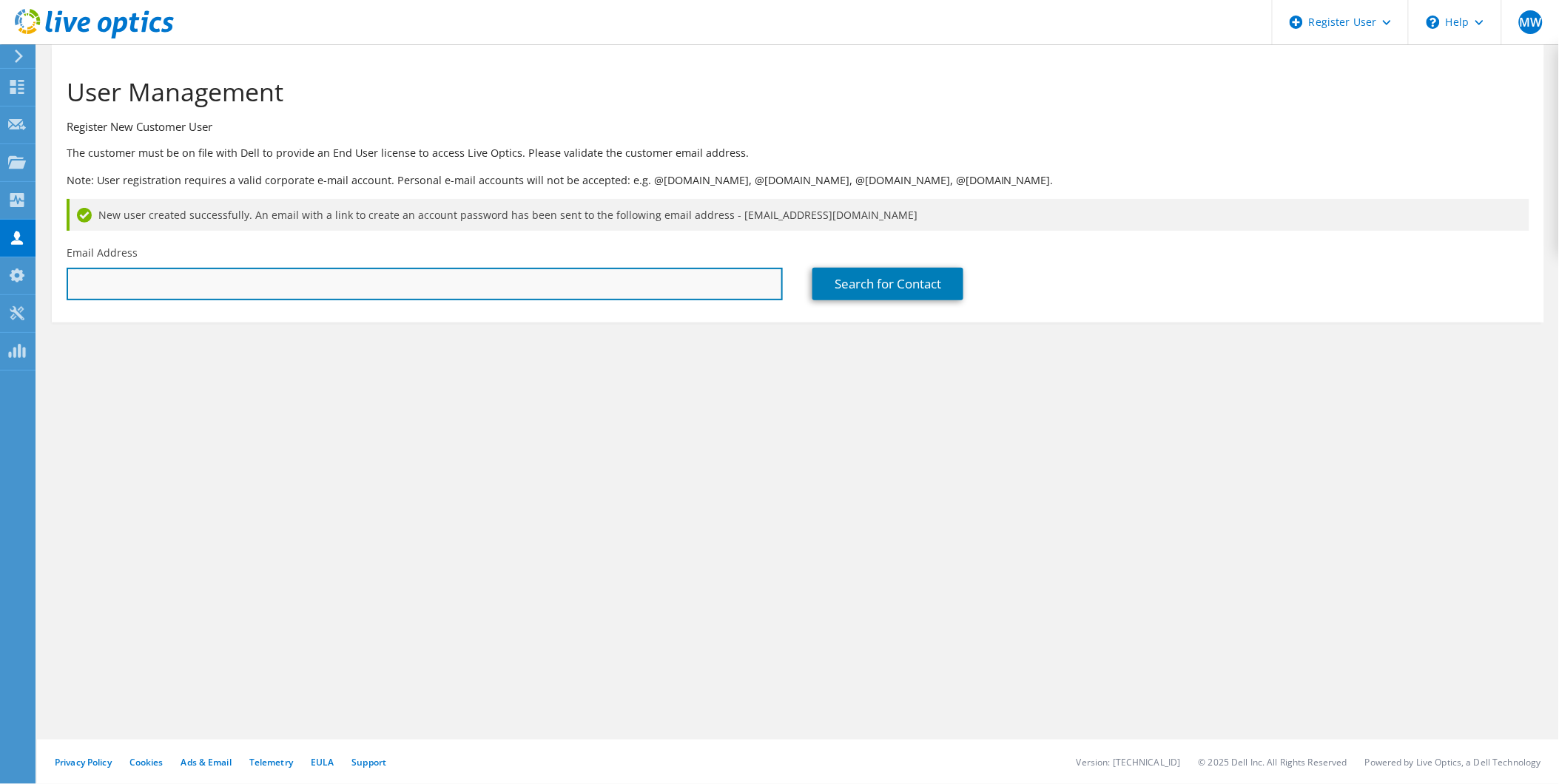
click at [274, 275] on input "text" at bounding box center [424, 284] width 716 height 32
paste input "jrosinski@grupazpr.pl"
type input "jrosinski@grupazpr.pl"
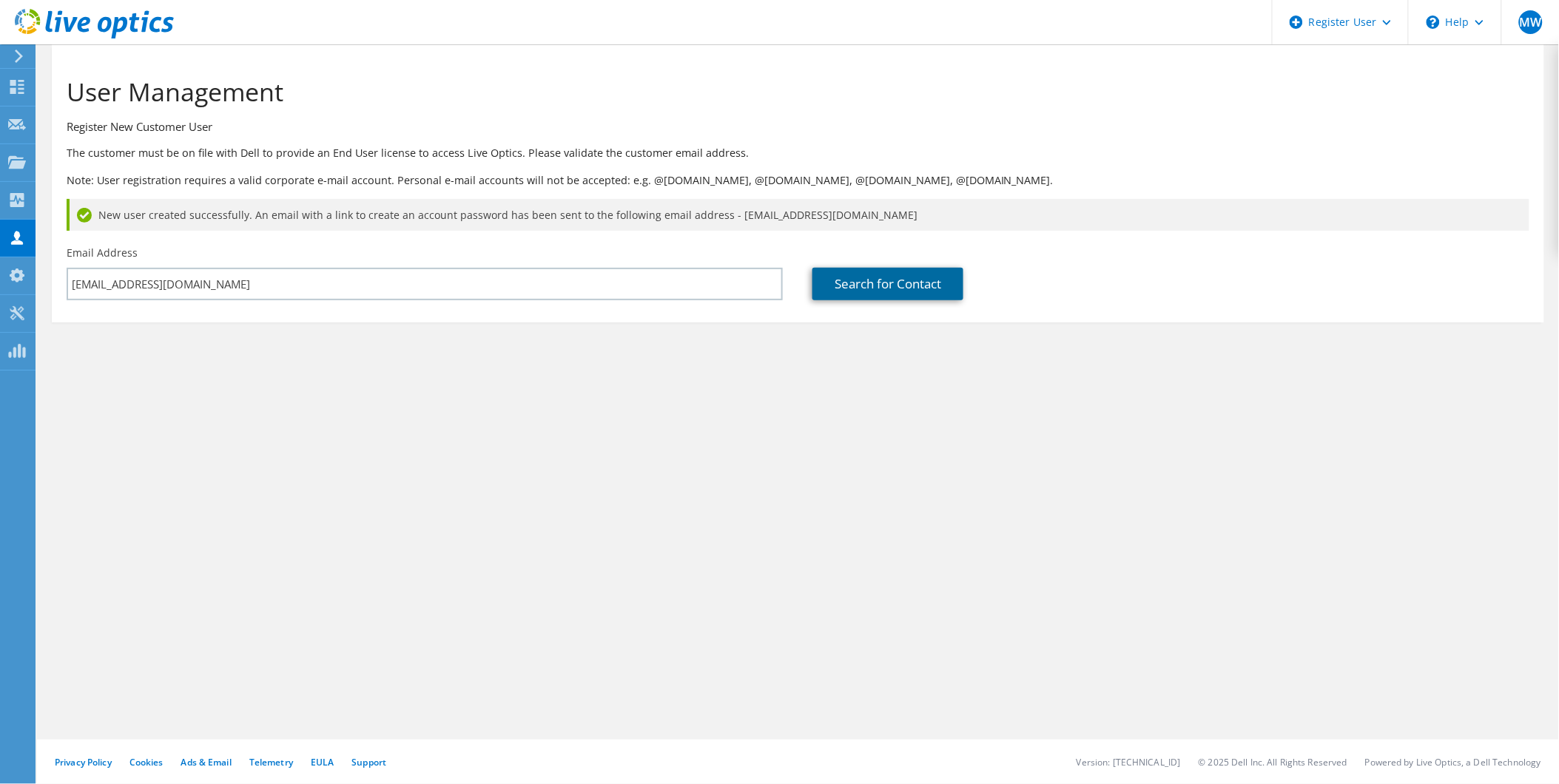
click at [880, 291] on link "Search for Contact" at bounding box center [888, 284] width 151 height 32
type input "ZJEDNOCZONE PRZEDSIĘBIORSTWA ROZRYWKOWE S.A"
type input "jakub"
type input "rosiński"
type input "[GEOGRAPHIC_DATA]"
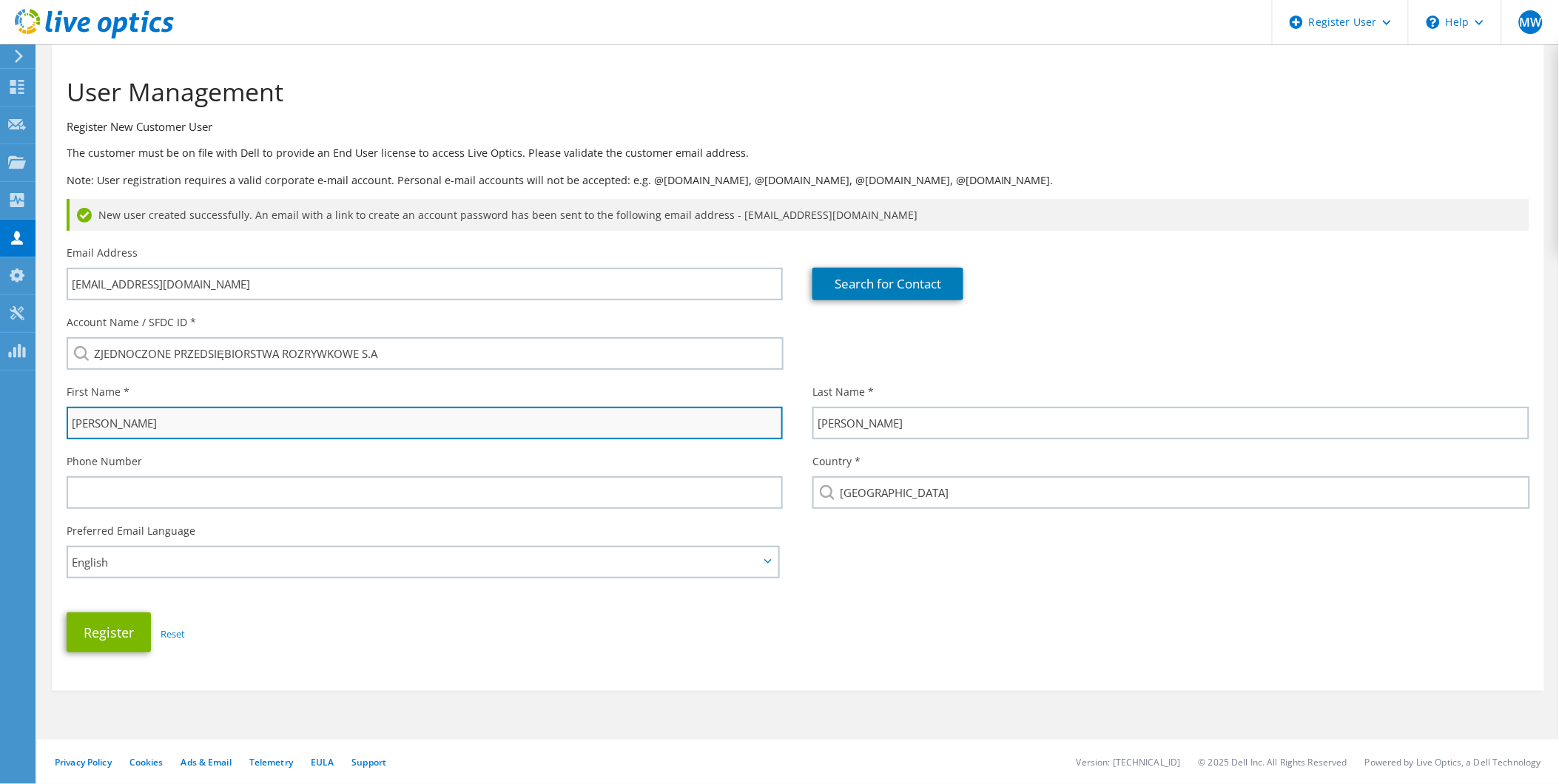
click at [76, 425] on input "jakub" at bounding box center [424, 423] width 716 height 32
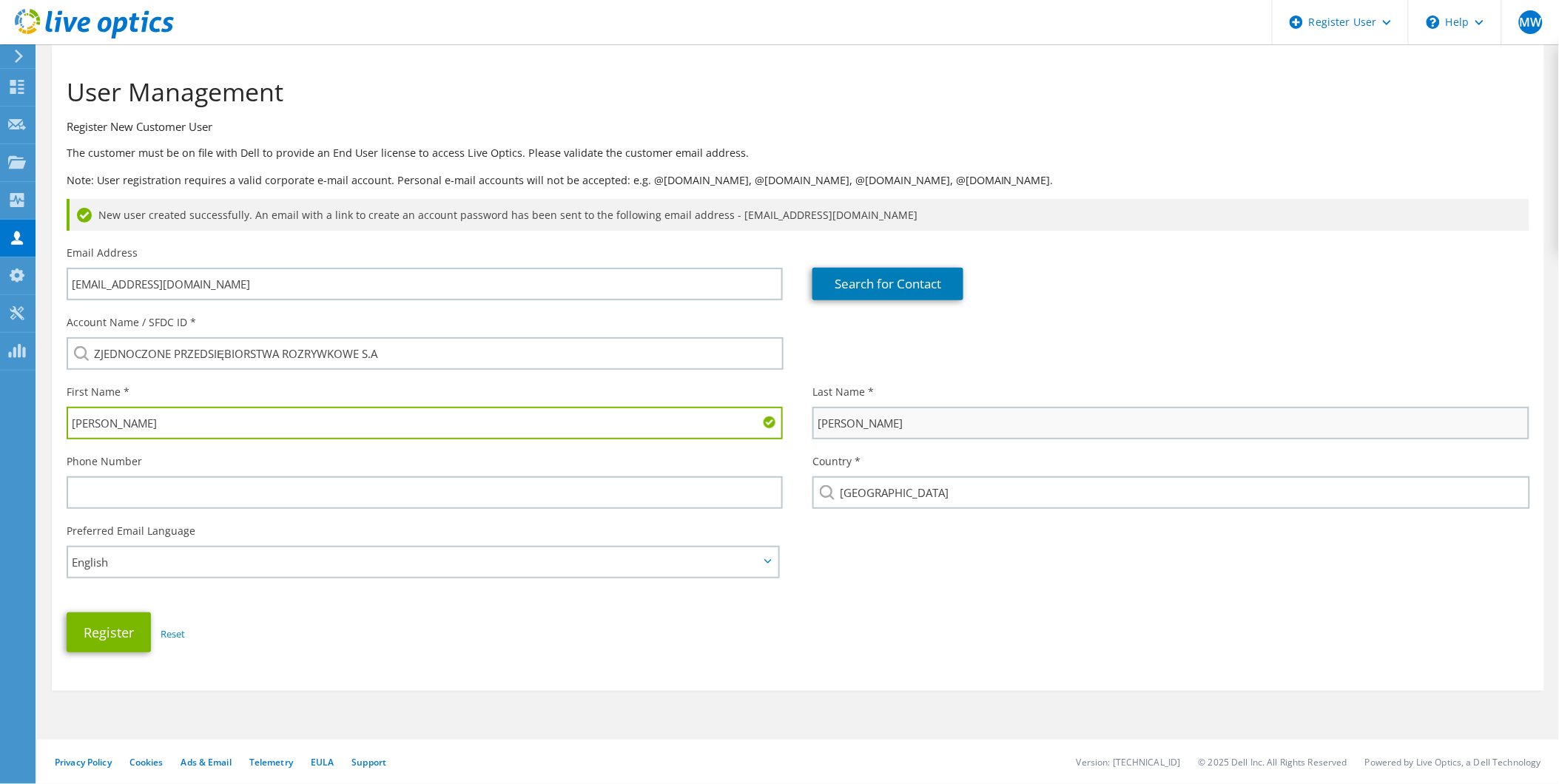
type input "Jakub"
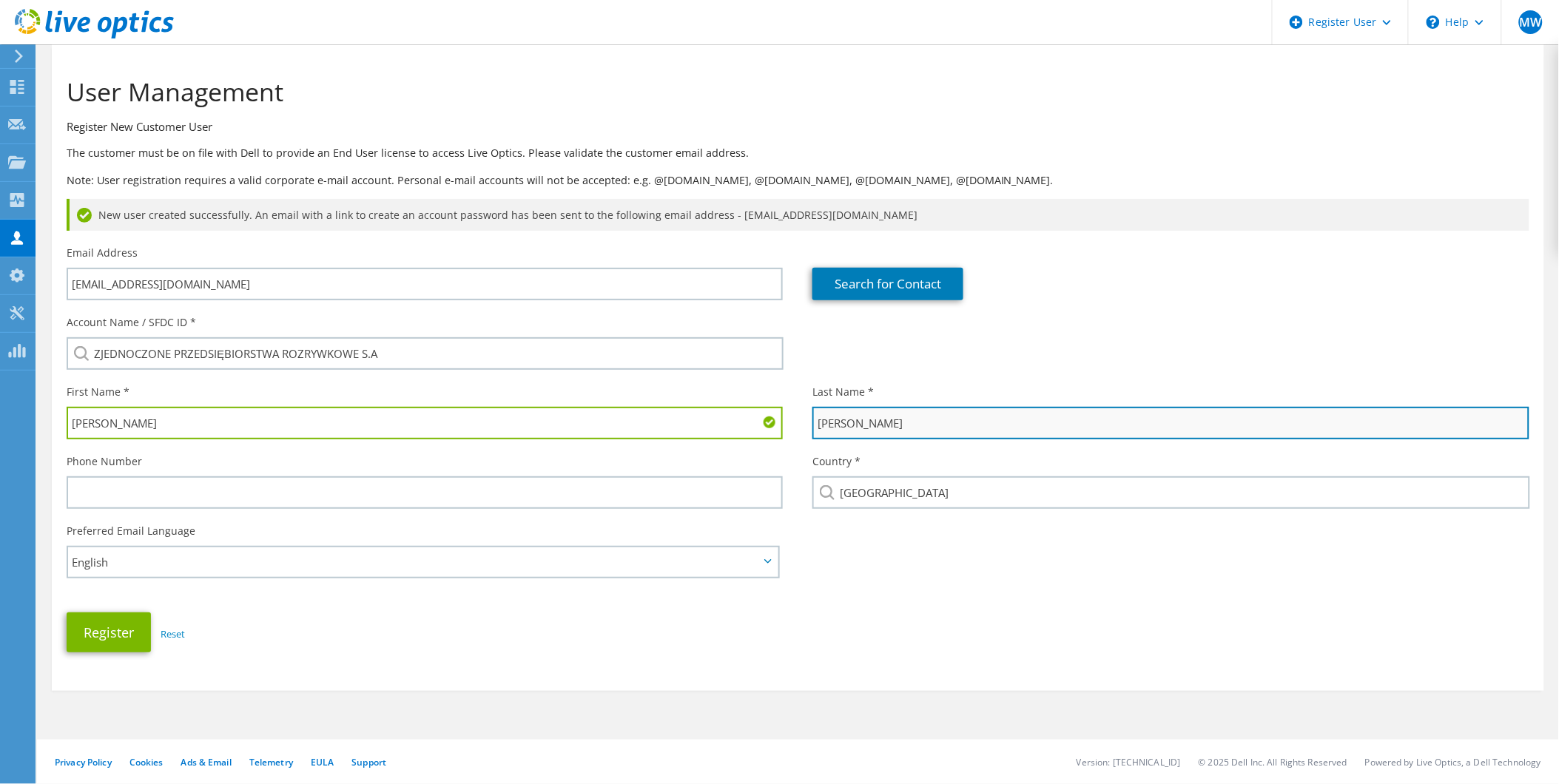
click at [824, 420] on input "rosiński" at bounding box center [1170, 423] width 716 height 32
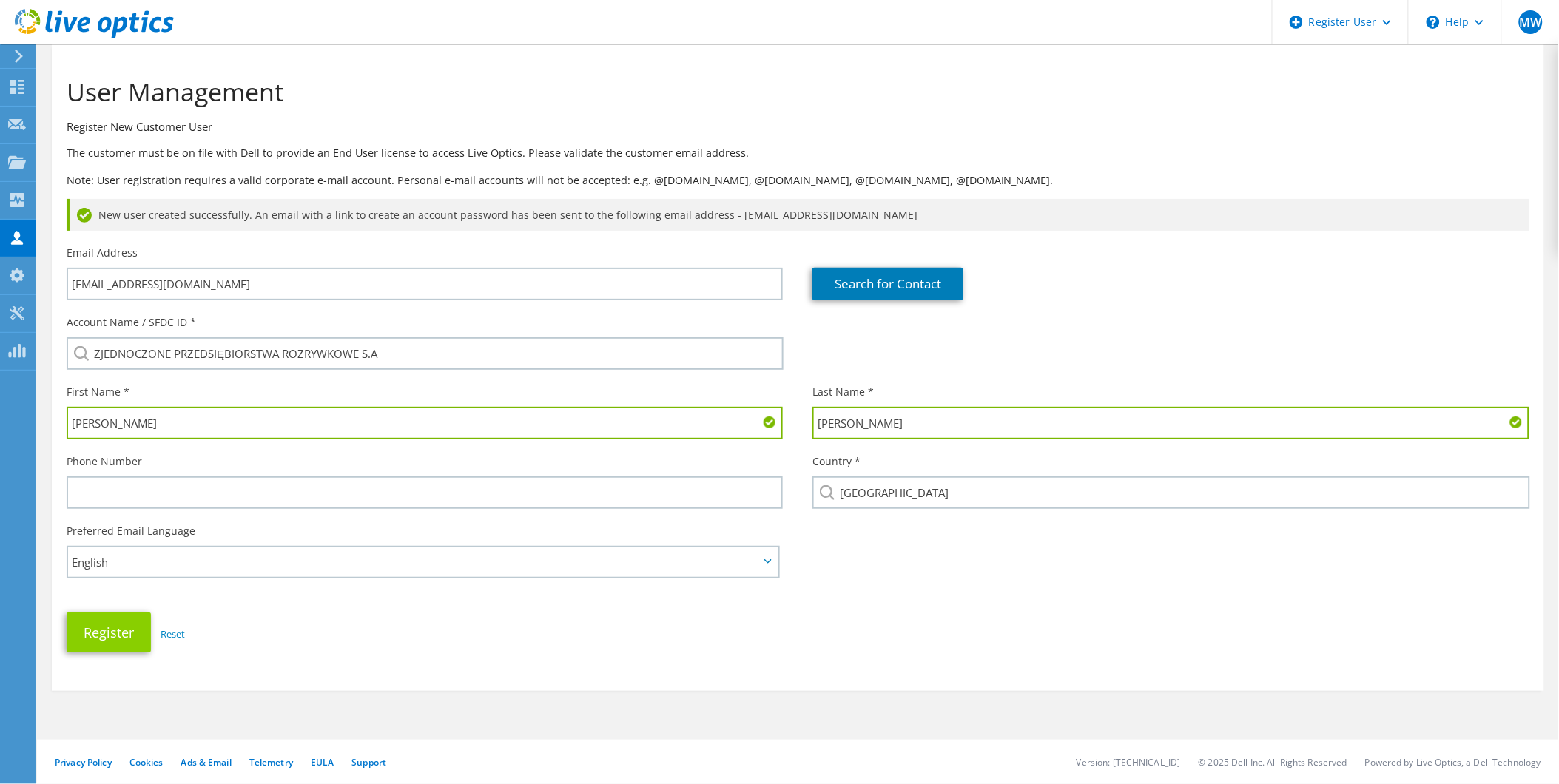
type input "Rosiński"
click at [104, 632] on button "Register" at bounding box center [108, 632] width 84 height 40
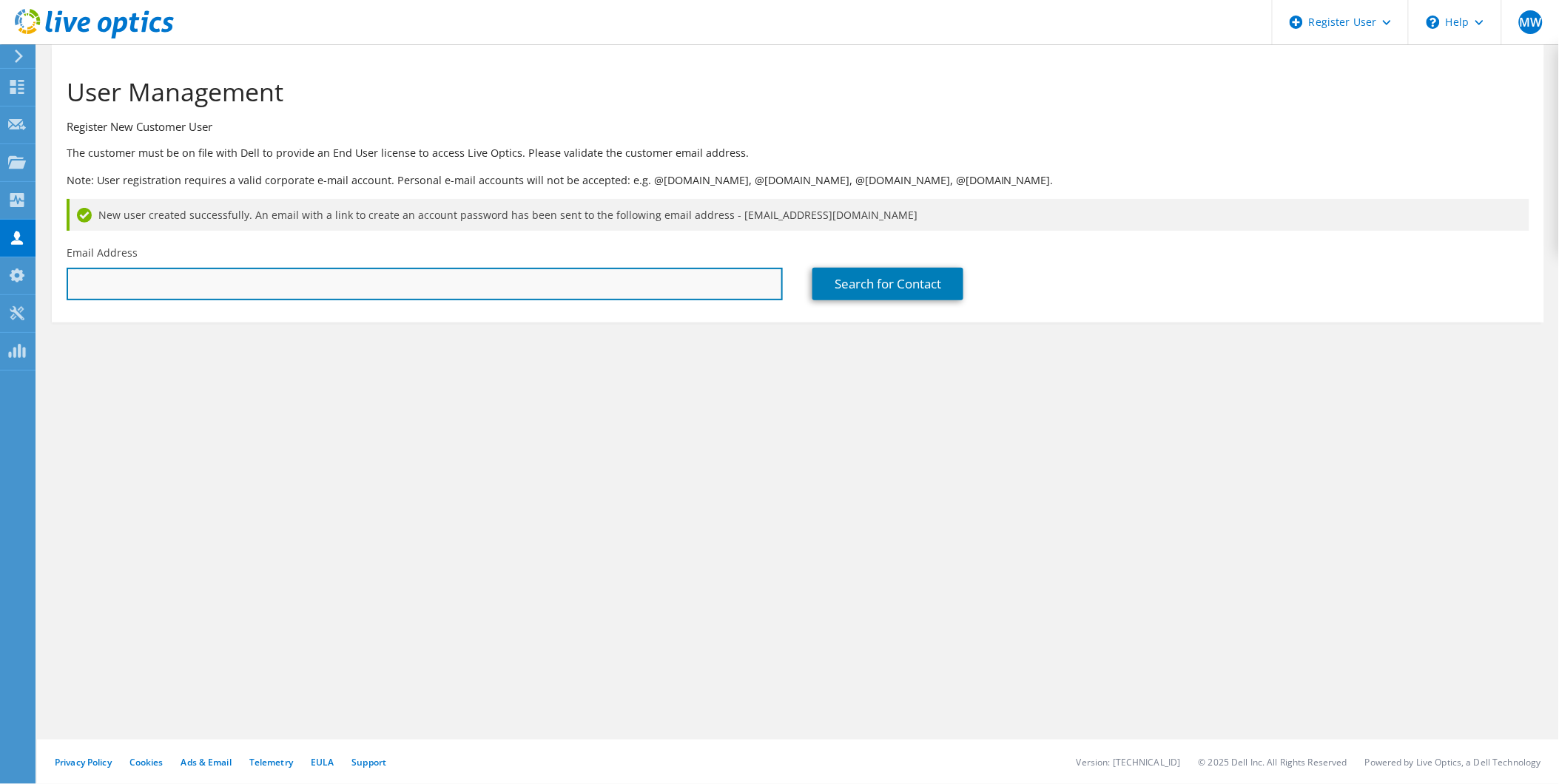
click at [188, 286] on input "text" at bounding box center [424, 284] width 716 height 32
paste input "[EMAIL_ADDRESS][DOMAIN_NAME]"
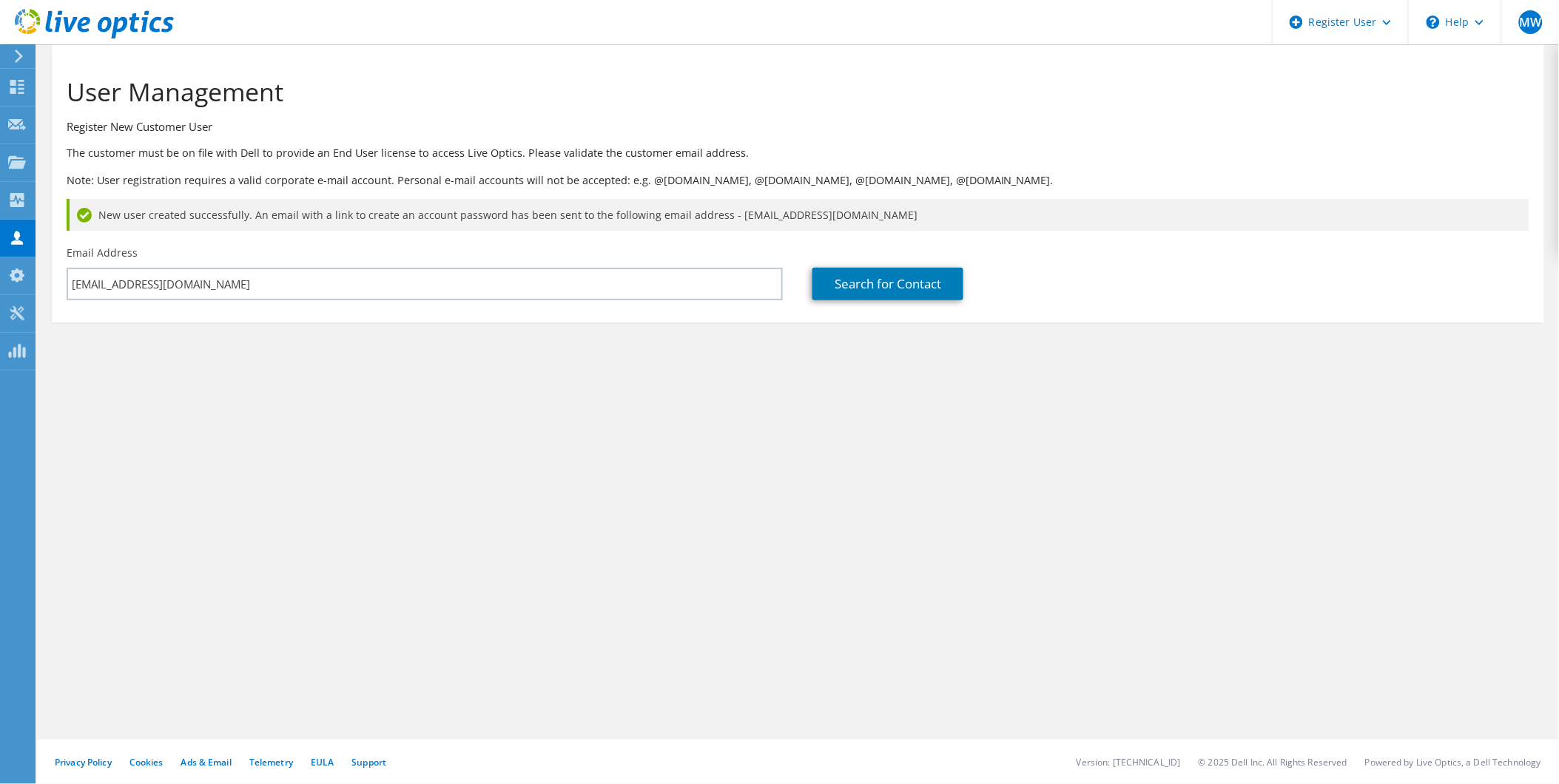
click at [807, 297] on div "Search for Contact" at bounding box center [1171, 273] width 746 height 70
click at [850, 294] on link "Search for Contact" at bounding box center [888, 284] width 151 height 32
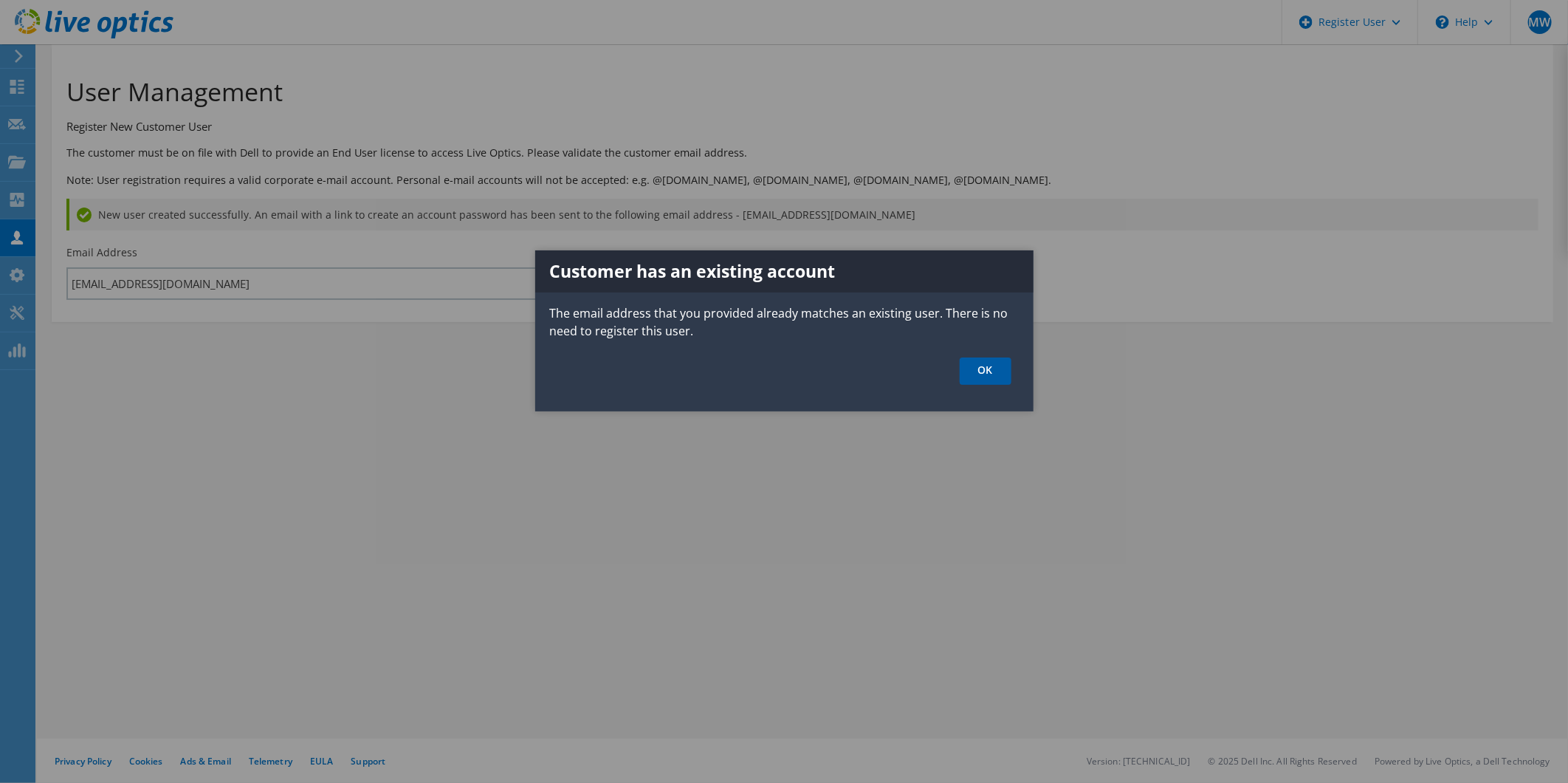
click at [985, 365] on link "OK" at bounding box center [985, 371] width 52 height 27
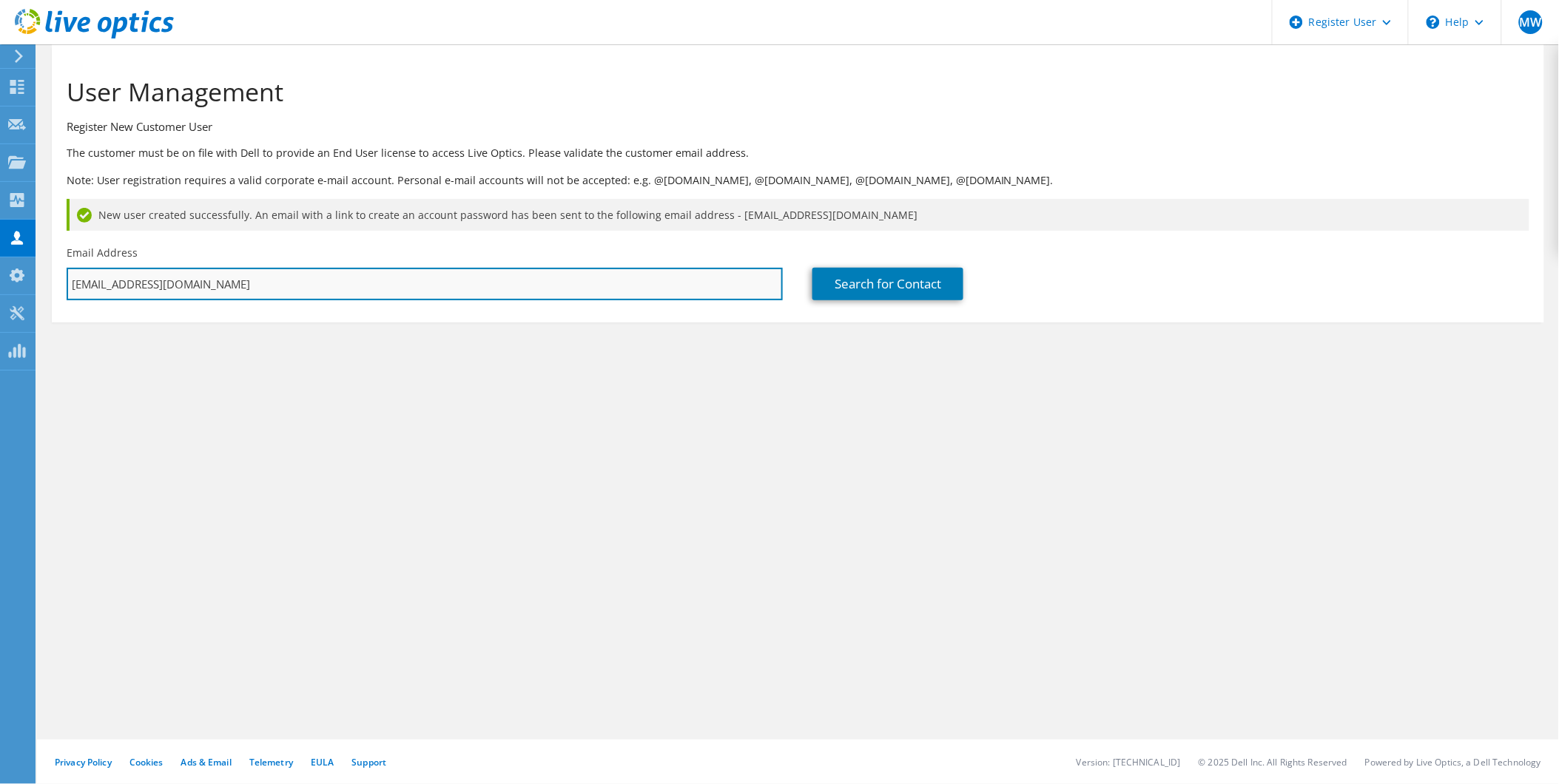
click at [205, 290] on input "tdymek@grupazpr.pl" at bounding box center [424, 284] width 716 height 32
drag, startPoint x: 119, startPoint y: 283, endPoint x: 48, endPoint y: 285, distance: 71.0
click at [46, 284] on section "User Management Register New Customer User The customer must be on file with De…" at bounding box center [798, 228] width 1522 height 367
paste input "[EMAIL_ADDRESS][DOMAIN_NAME]"
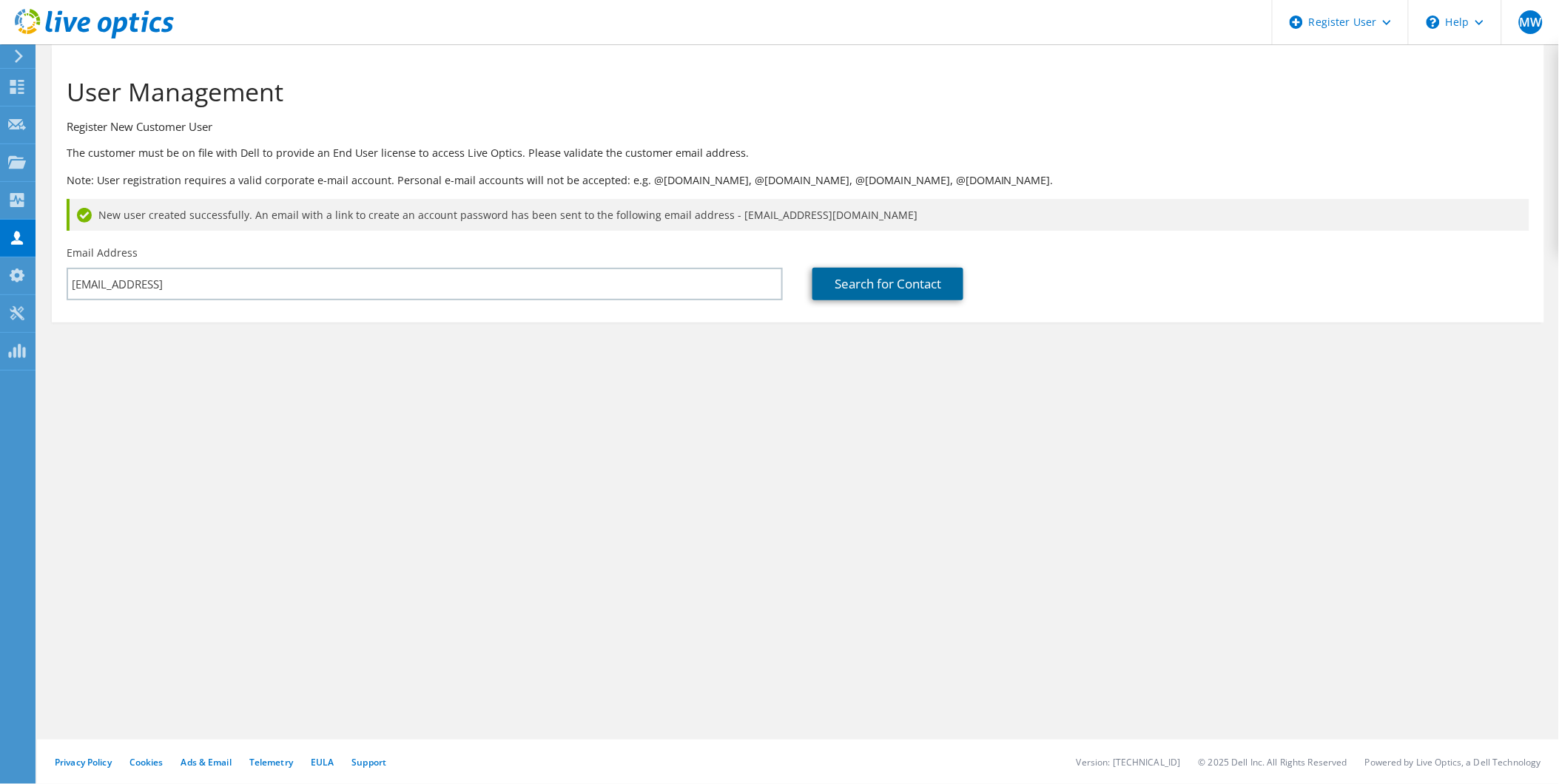
click at [855, 285] on link "Search for Contact" at bounding box center [888, 284] width 151 height 32
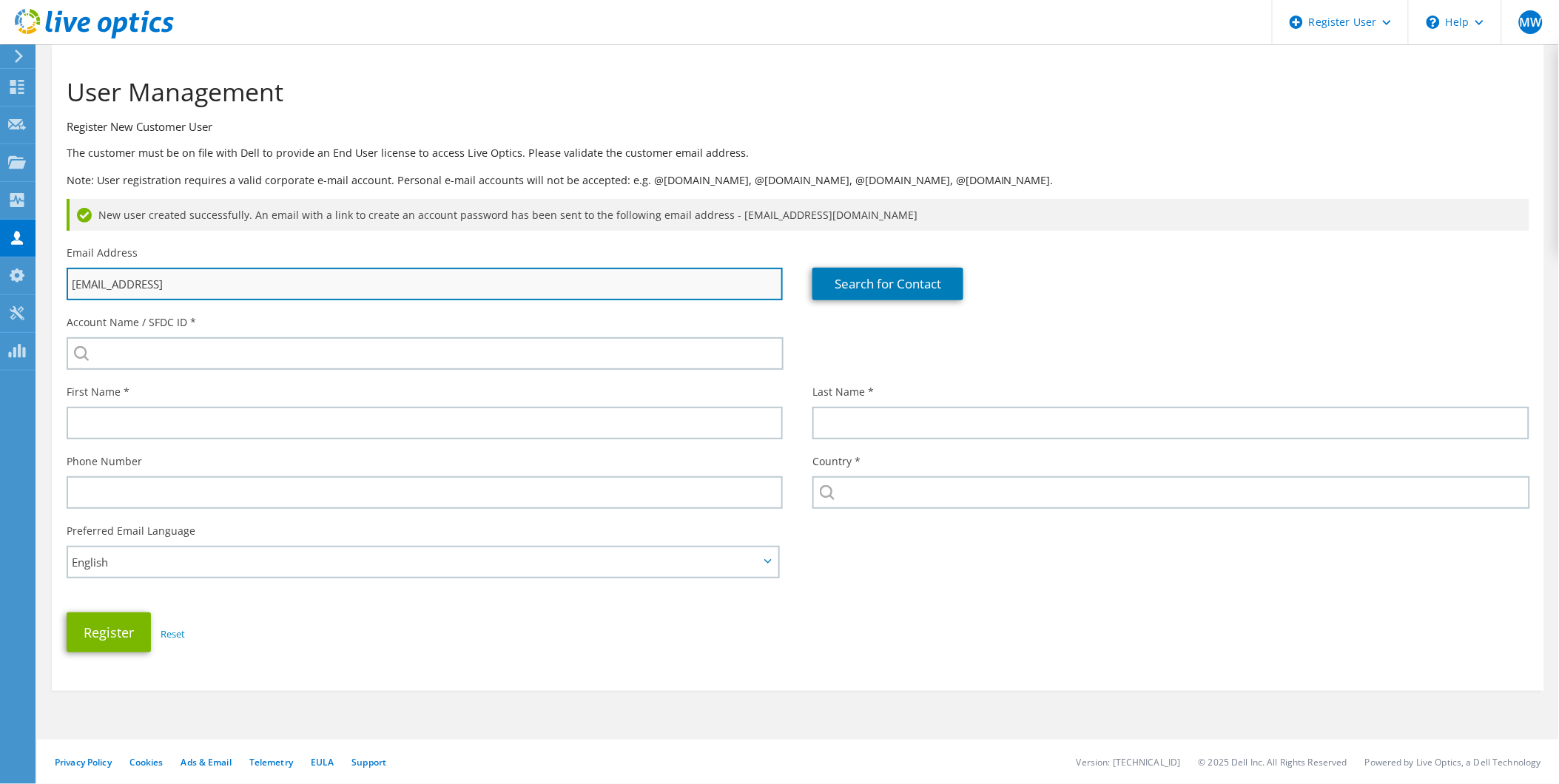
click at [272, 284] on input "mwolkowicki@grupazpr.pll" at bounding box center [424, 284] width 716 height 32
type input "[EMAIL_ADDRESS][DOMAIN_NAME]"
type input "Select"
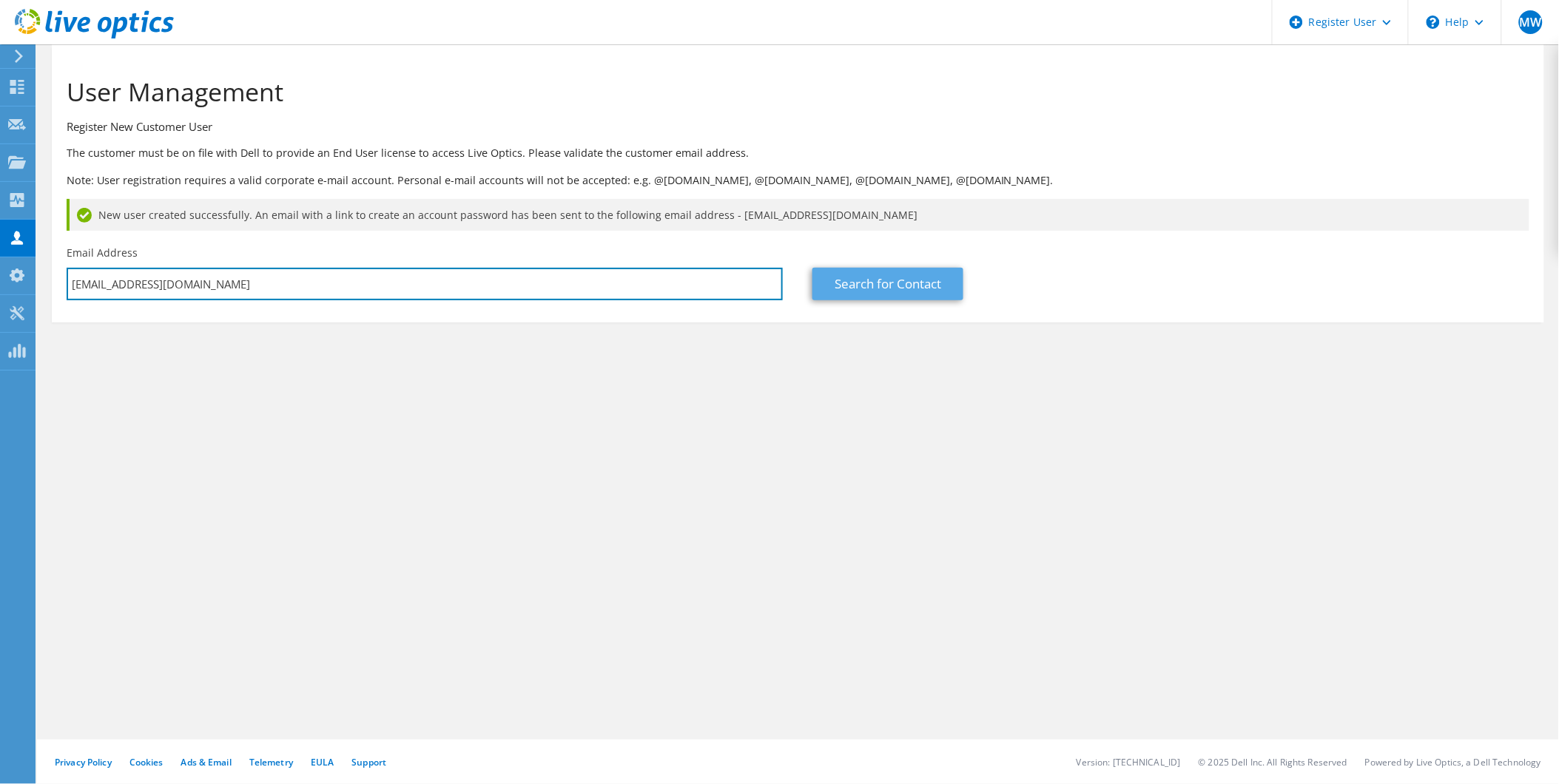
type input "[EMAIL_ADDRESS][DOMAIN_NAME]"
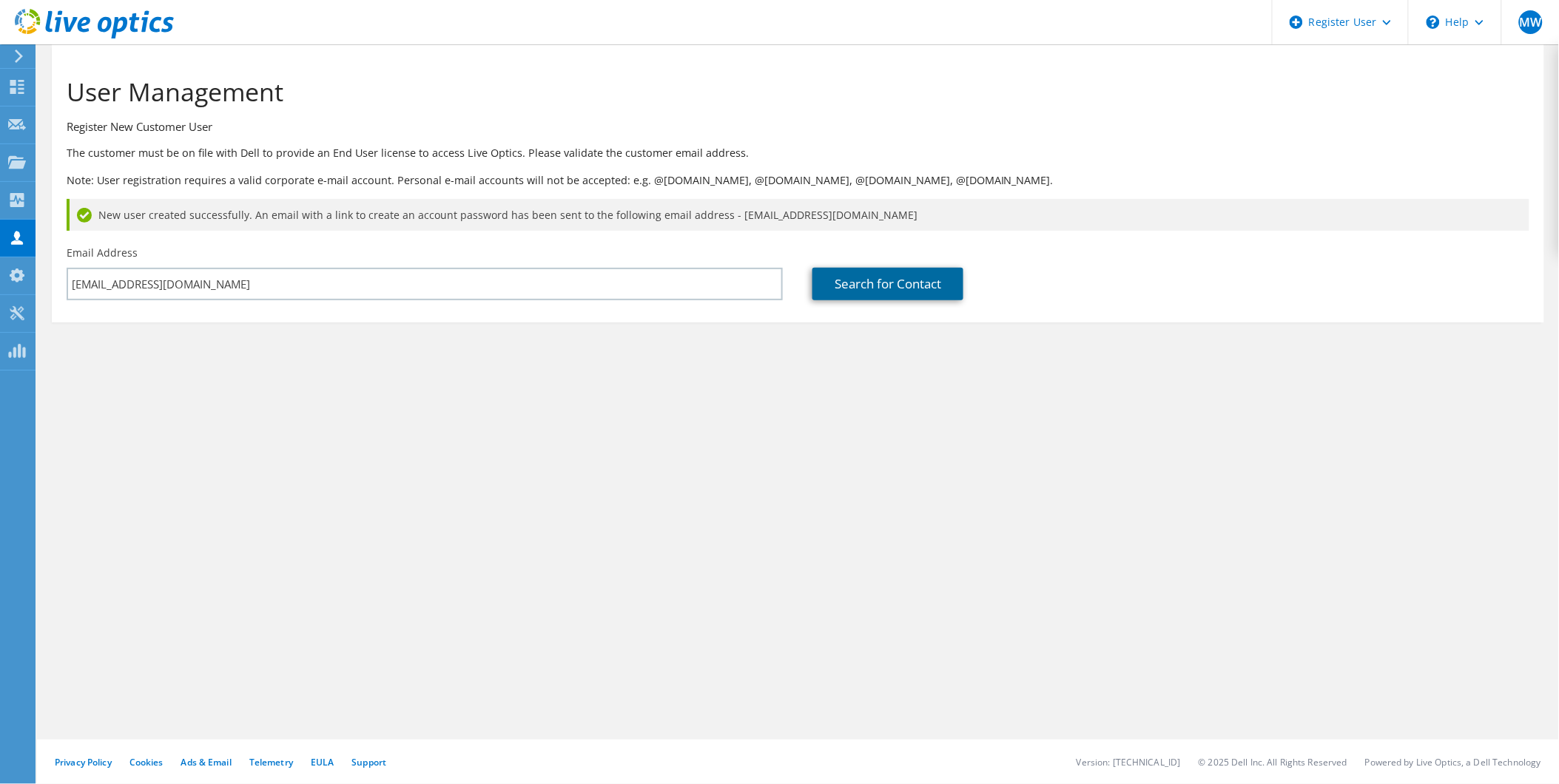
click at [896, 268] on link "Search for Contact" at bounding box center [888, 284] width 151 height 32
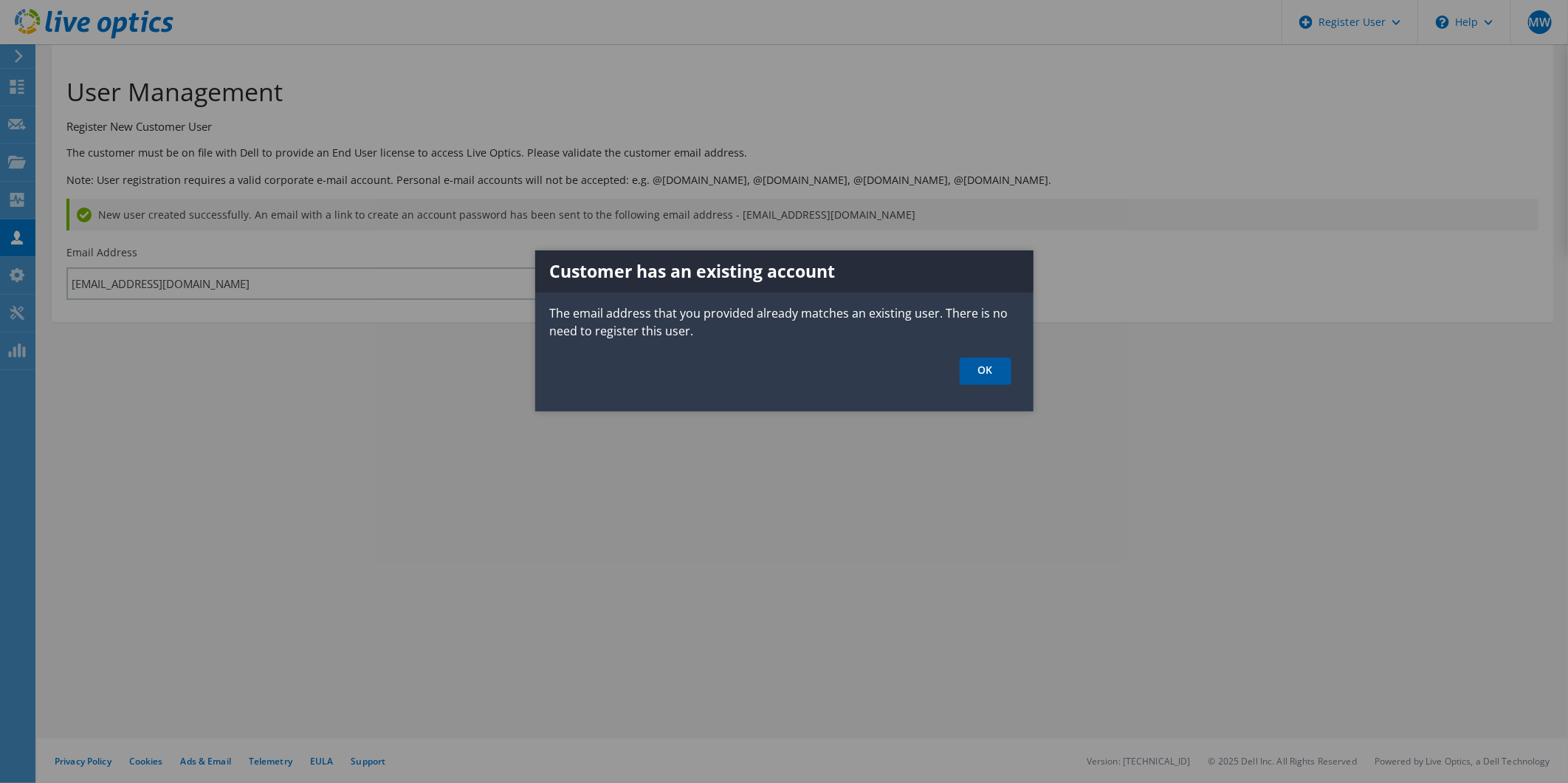
click at [985, 370] on link "OK" at bounding box center [985, 371] width 52 height 27
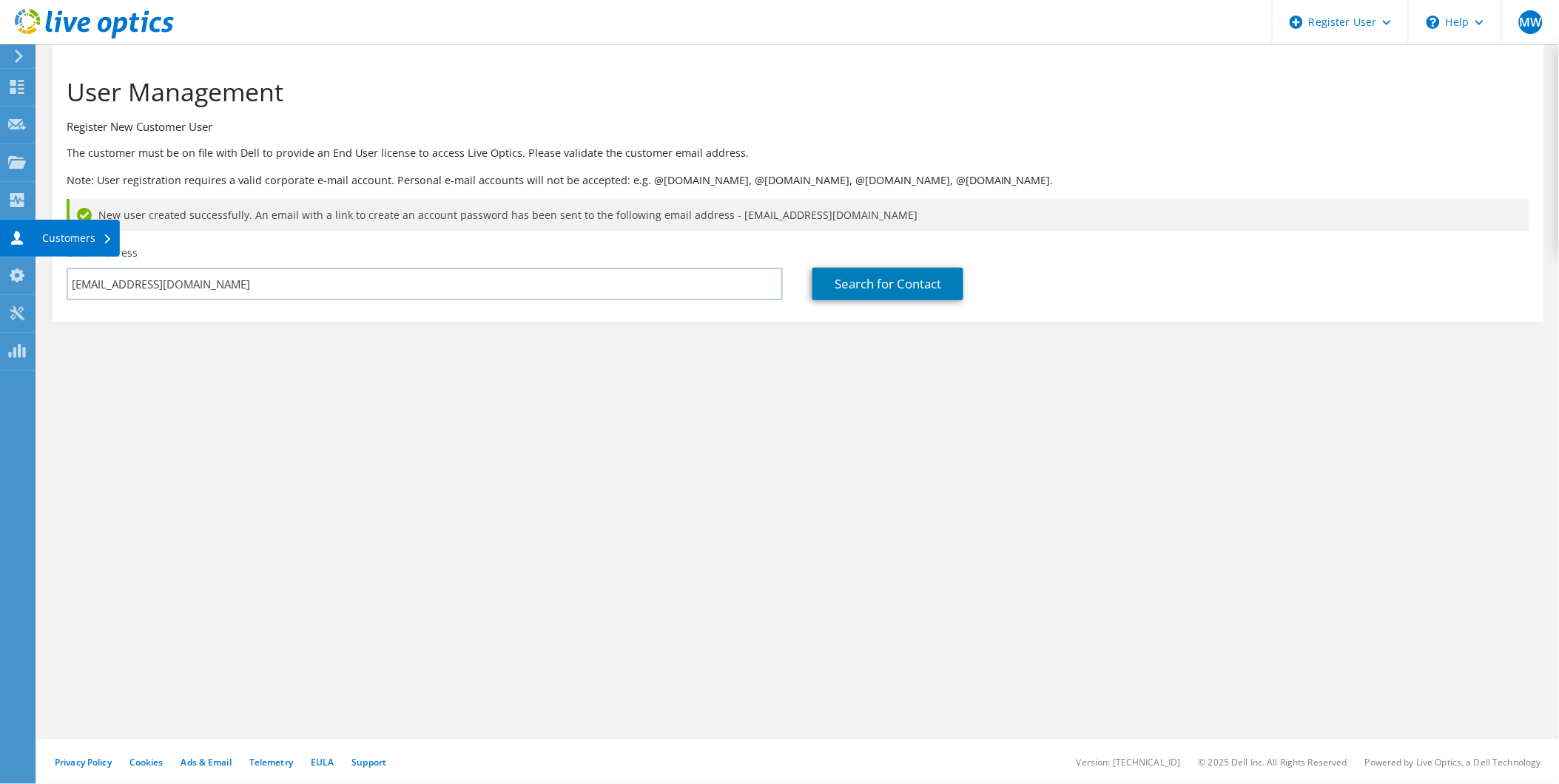
click at [9, 231] on icon at bounding box center [17, 238] width 18 height 14
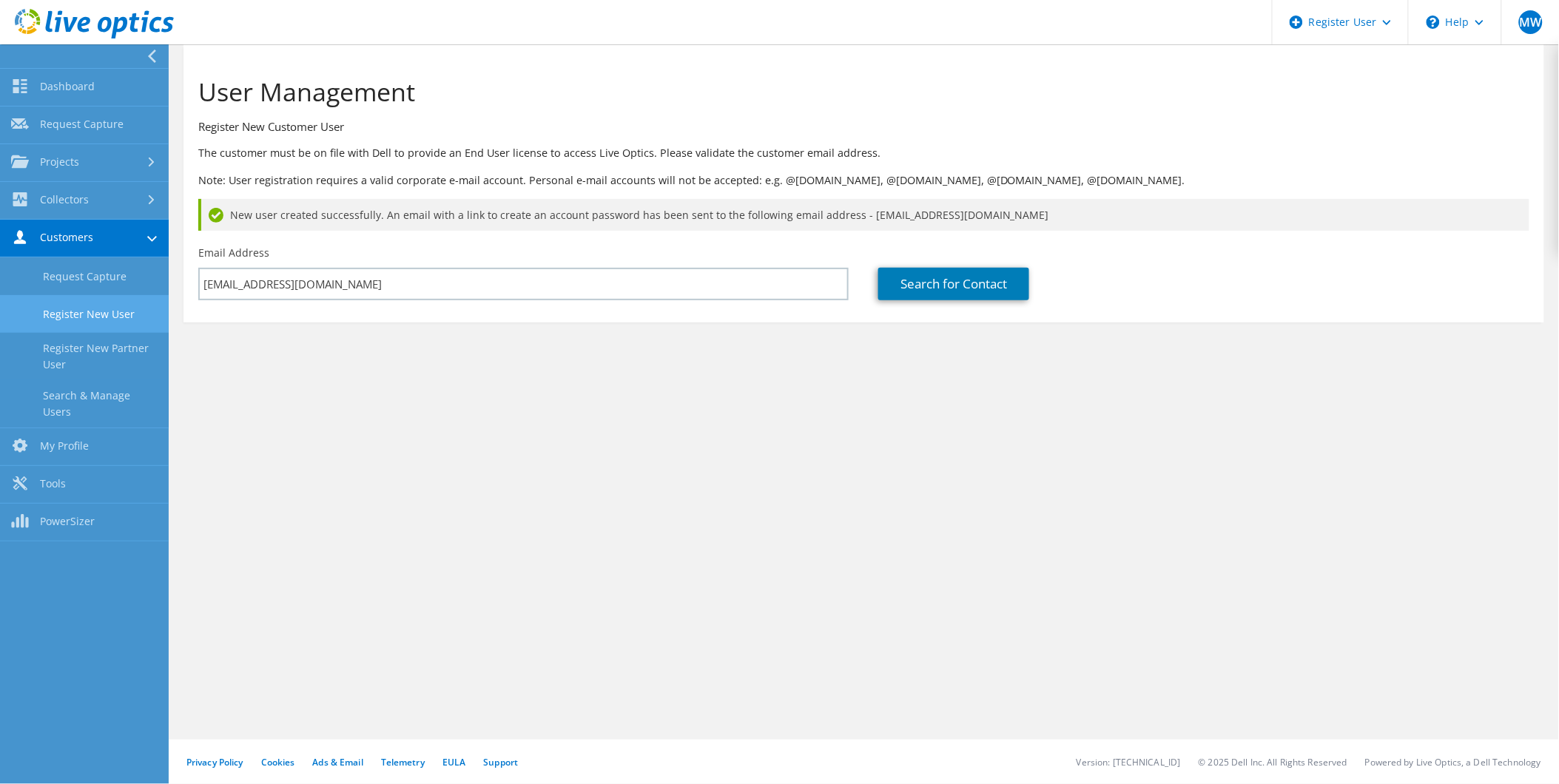
click at [50, 237] on link "Customers" at bounding box center [84, 239] width 169 height 37
click at [88, 386] on link "Search & Manage Users" at bounding box center [84, 404] width 169 height 48
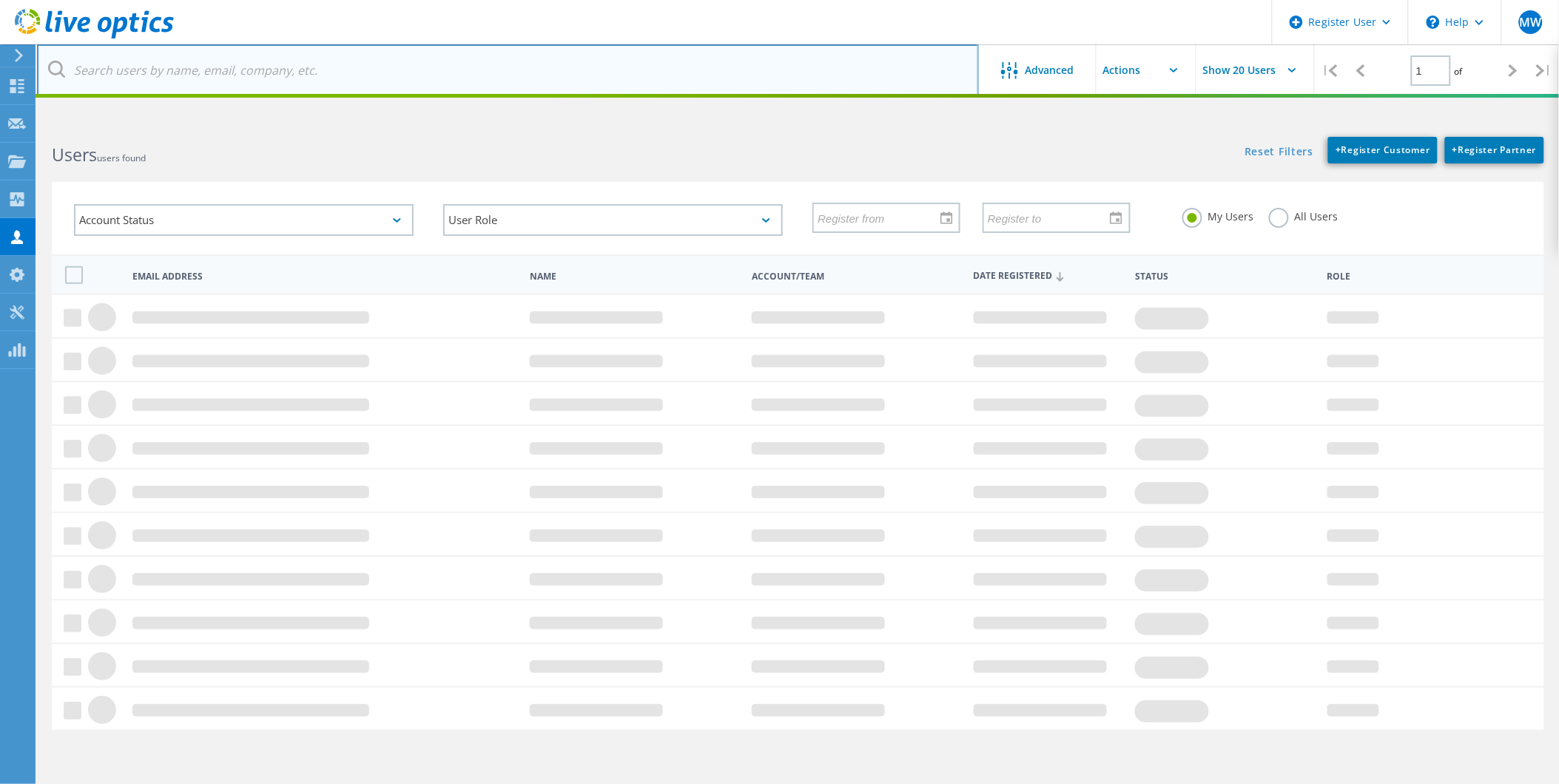
click at [209, 77] on input "text" at bounding box center [508, 70] width 941 height 52
type input "grupazpr"
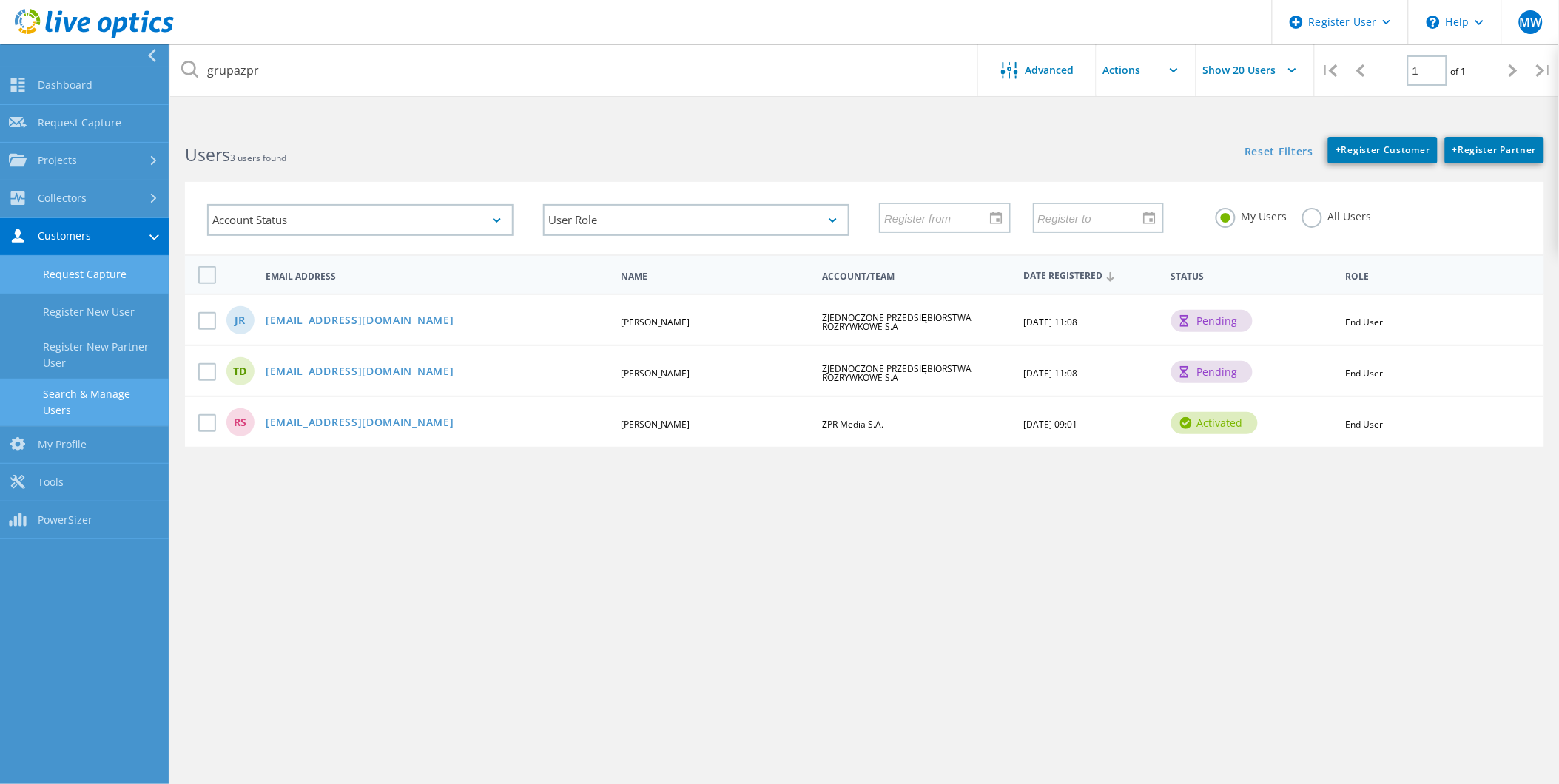
drag, startPoint x: 63, startPoint y: 285, endPoint x: 86, endPoint y: 264, distance: 31.1
click at [63, 284] on link "Request Capture" at bounding box center [84, 274] width 169 height 37
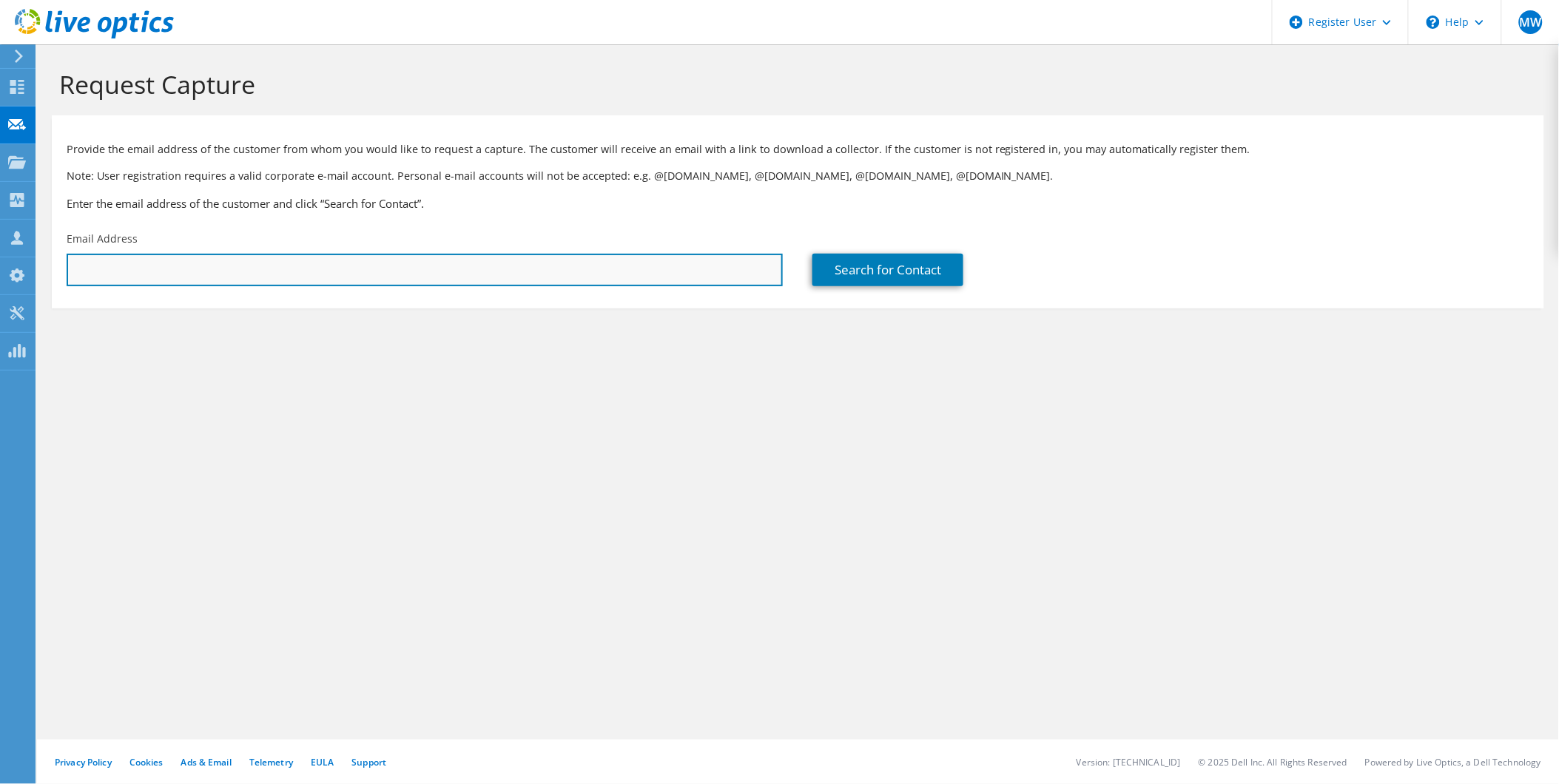
click at [174, 260] on input "text" at bounding box center [424, 270] width 716 height 32
paste input "[EMAIL_ADDRESS][DOMAIN_NAME]"
type input "[EMAIL_ADDRESS][DOMAIN_NAME]"
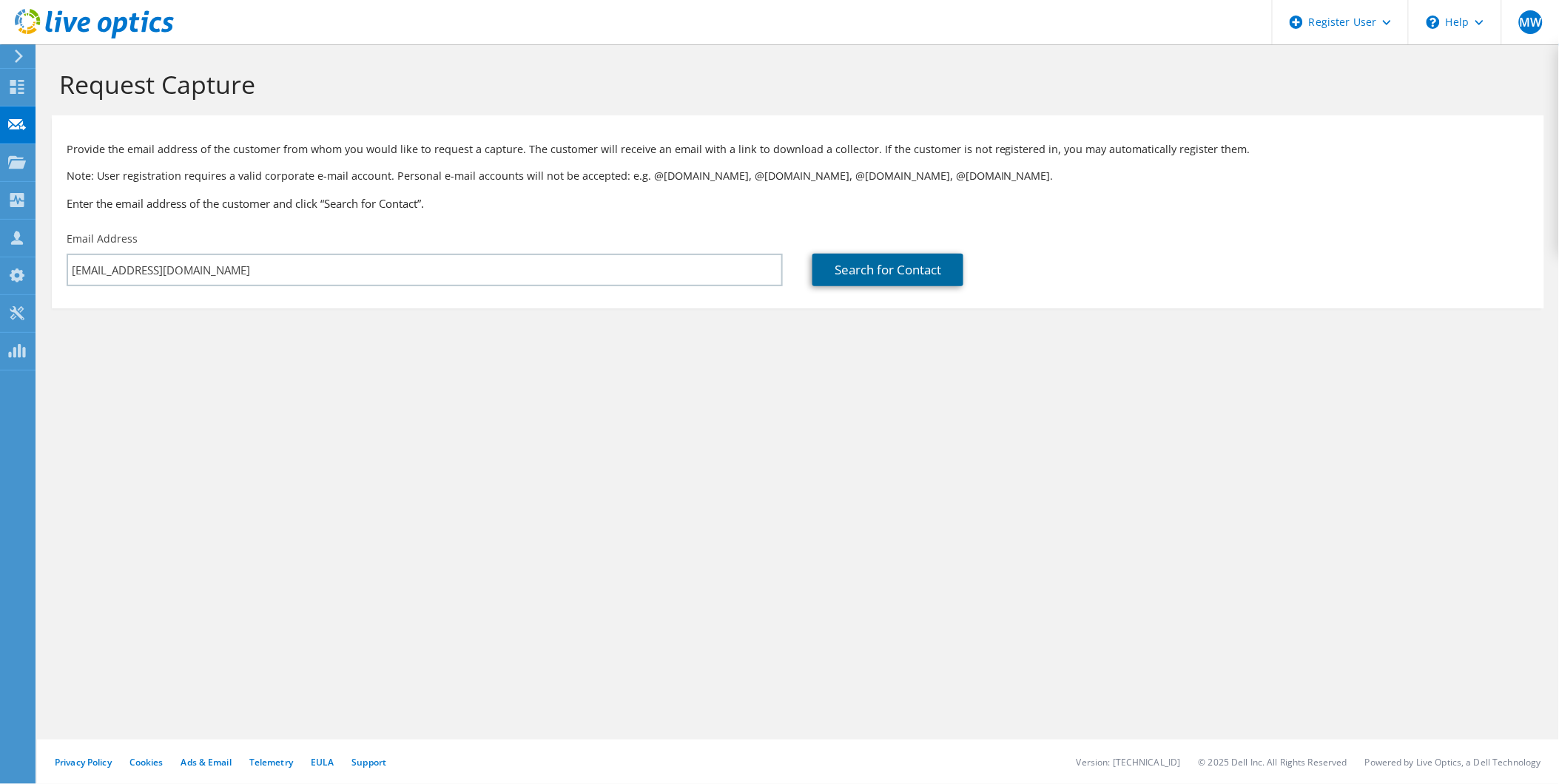
click at [881, 277] on link "Search for Contact" at bounding box center [888, 270] width 151 height 32
